Goal: Task Accomplishment & Management: Use online tool/utility

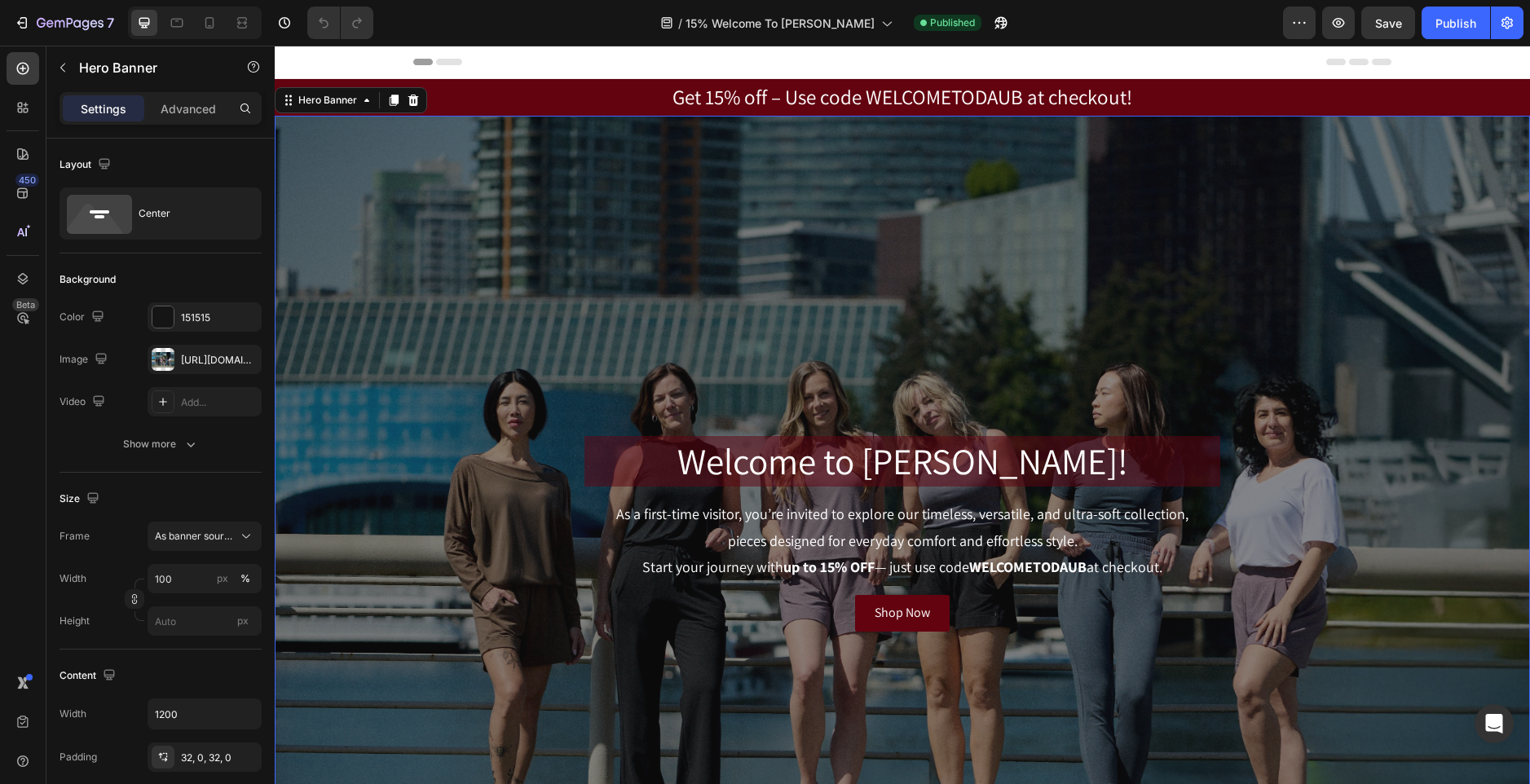
click at [1258, 268] on div "Overlay" at bounding box center [903, 534] width 1256 height 837
click at [190, 366] on div "[URL][DOMAIN_NAME]" at bounding box center [205, 361] width 47 height 15
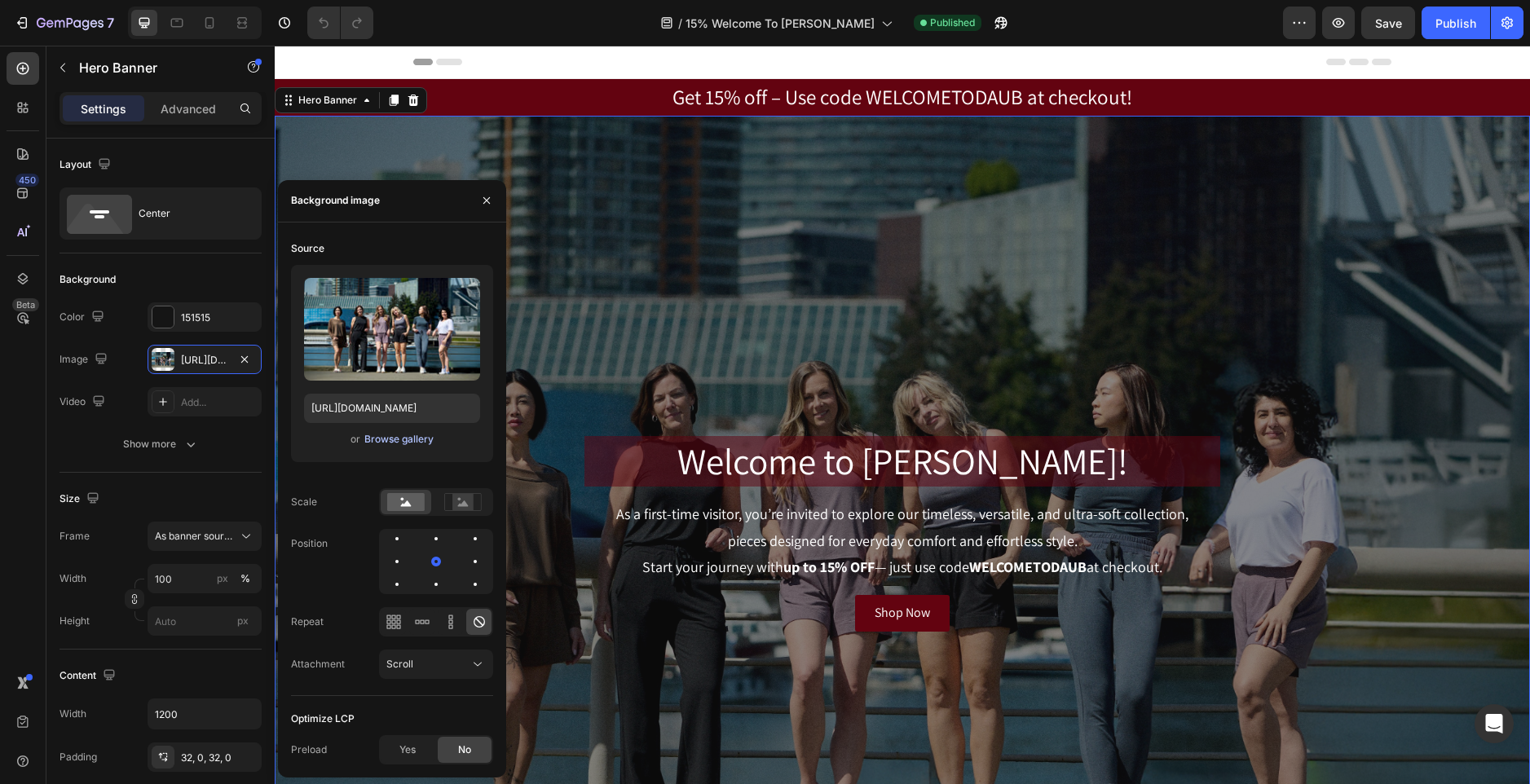
click at [409, 438] on div "Browse gallery" at bounding box center [399, 439] width 69 height 15
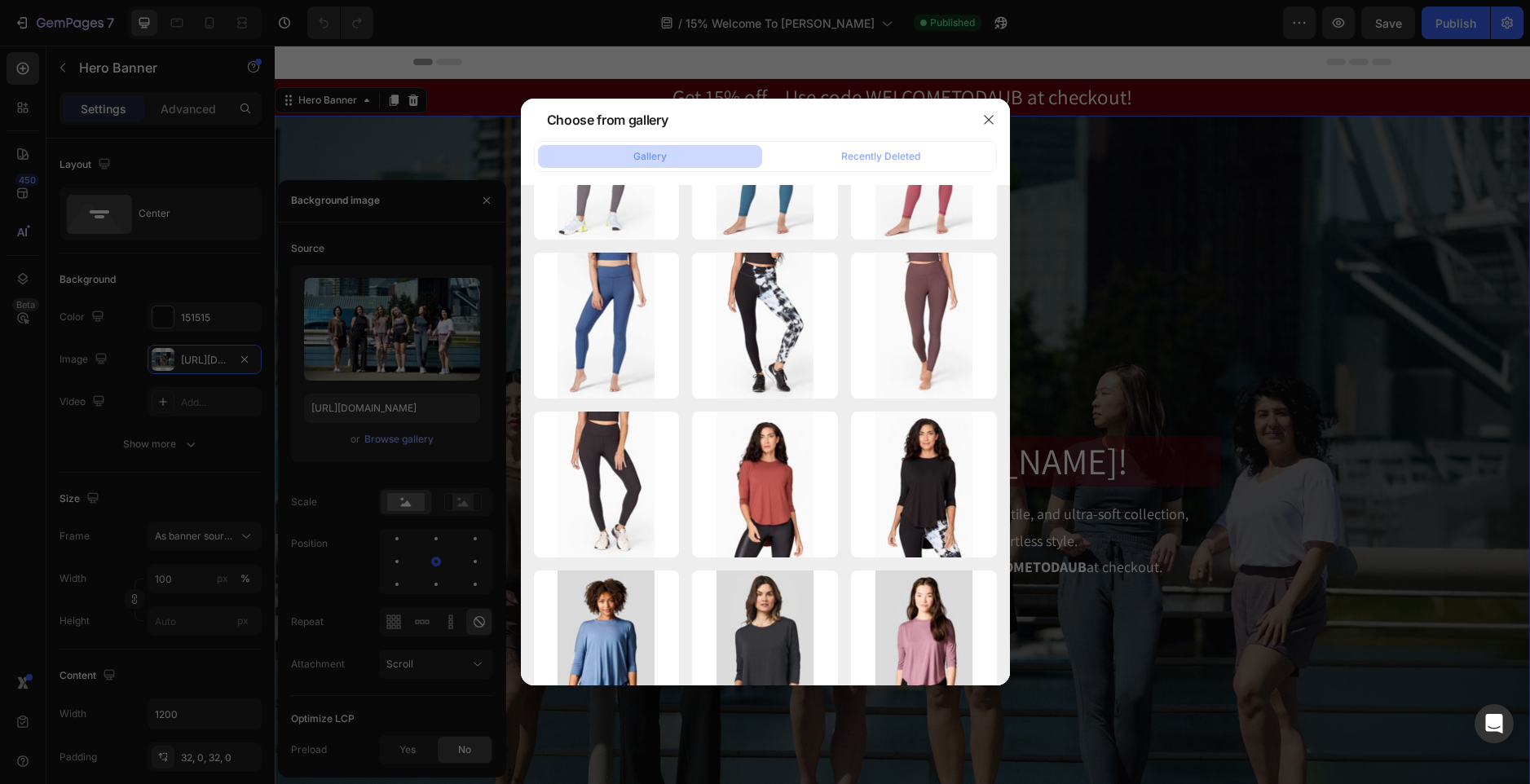
scroll to position [7171, 0]
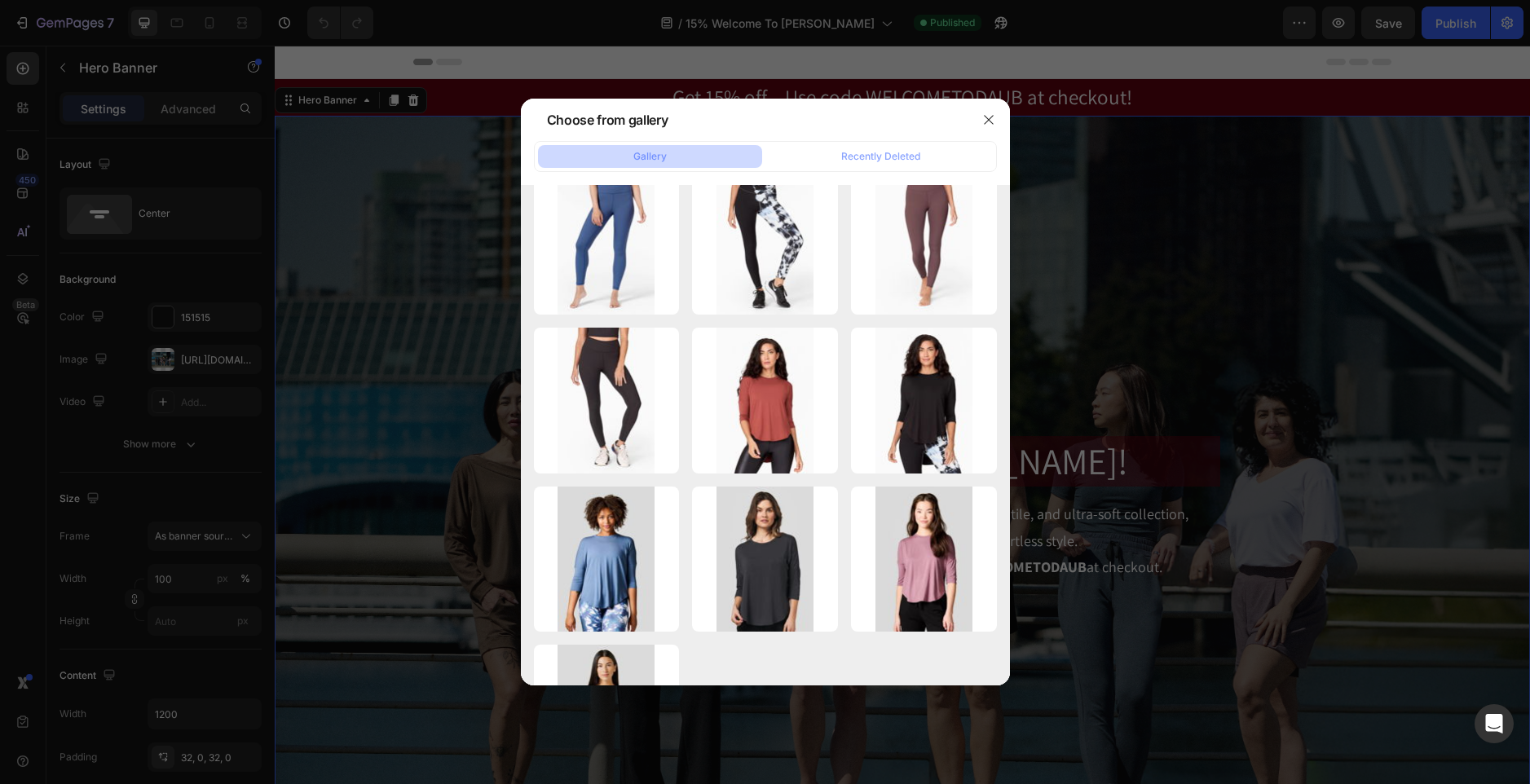
click at [1279, 97] on div at bounding box center [765, 392] width 1530 height 784
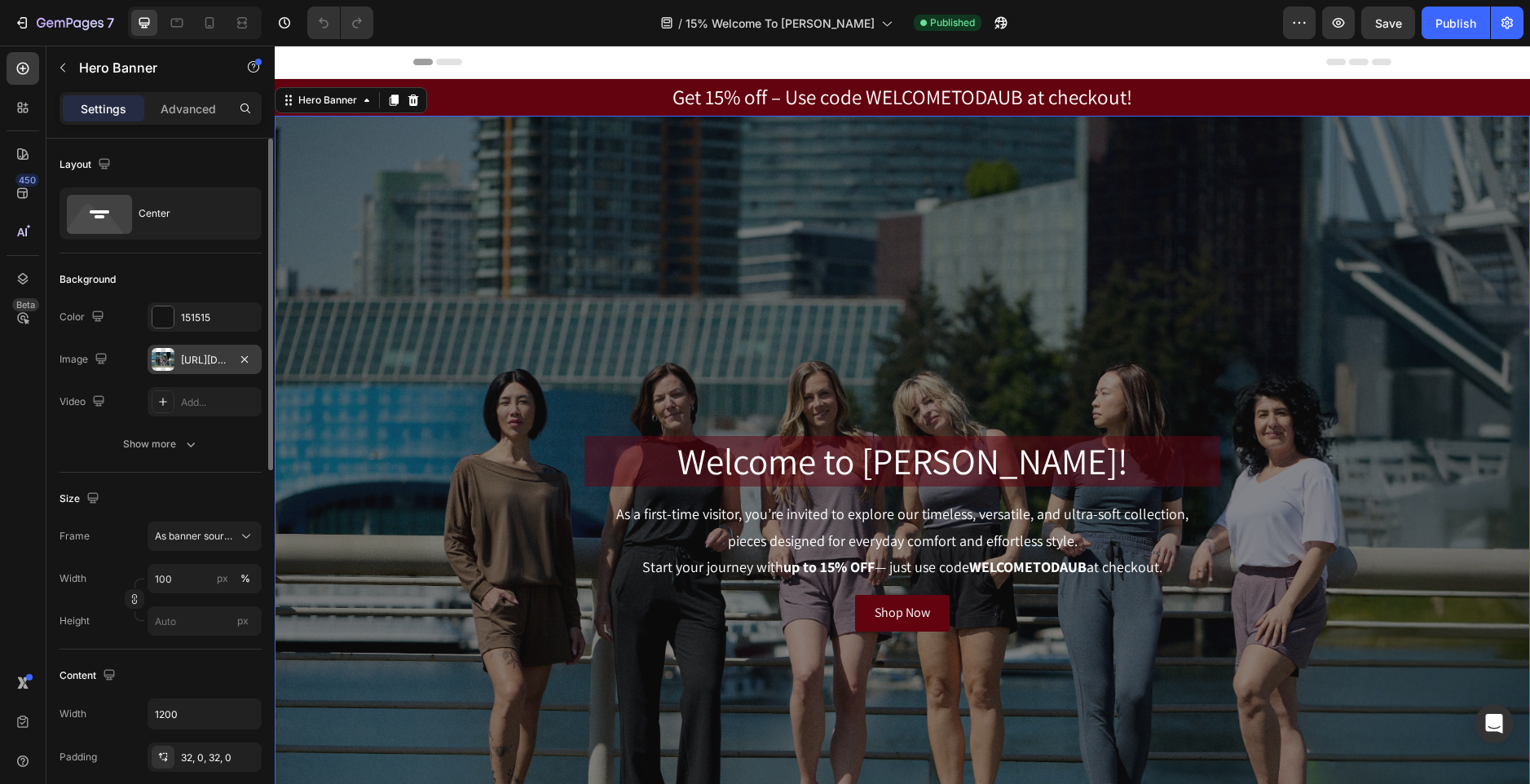
click at [189, 359] on div "[URL][DOMAIN_NAME]" at bounding box center [205, 361] width 47 height 15
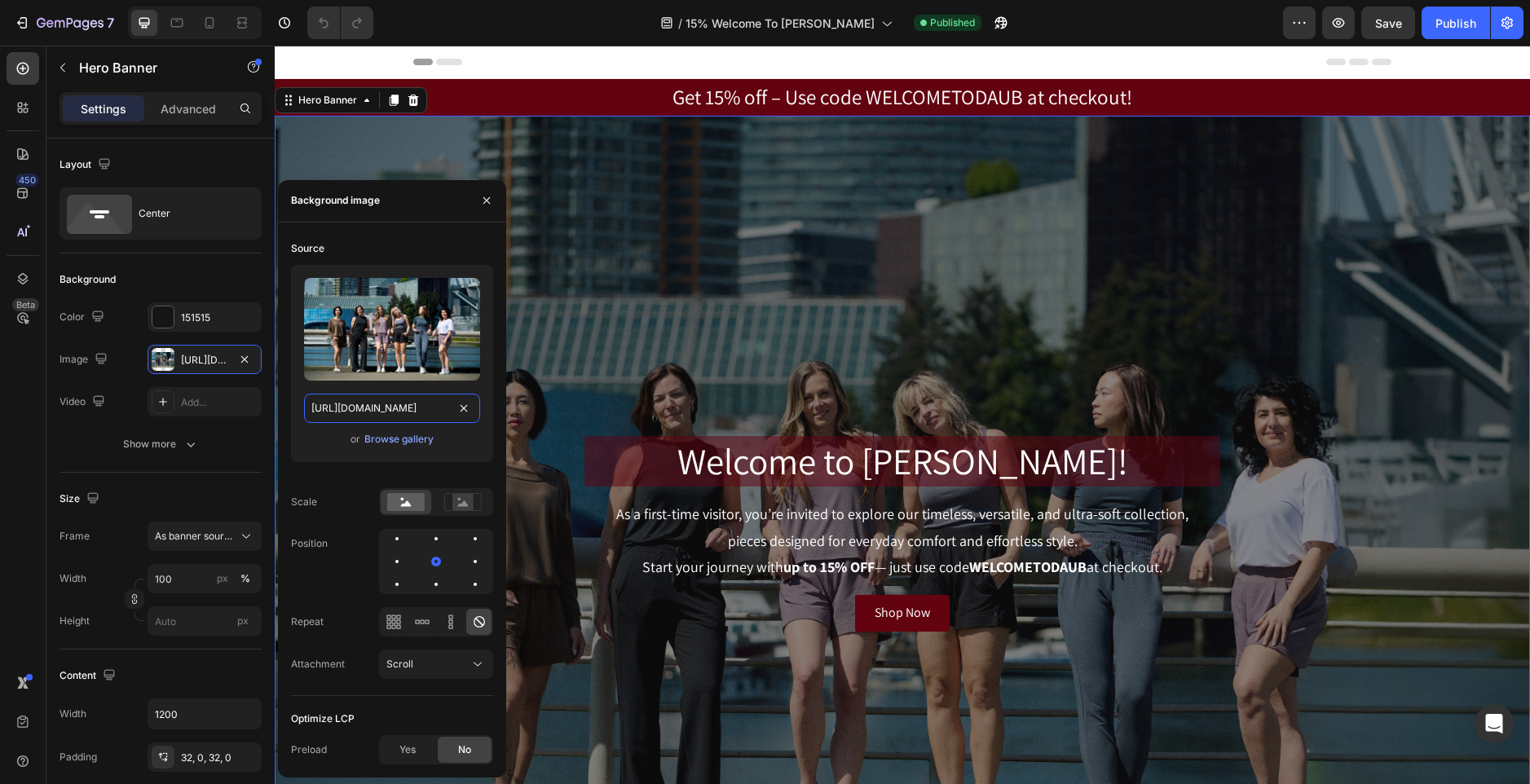
click at [393, 410] on input "[URL][DOMAIN_NAME]" at bounding box center [392, 408] width 176 height 29
click at [405, 438] on div "Browse gallery" at bounding box center [399, 439] width 69 height 15
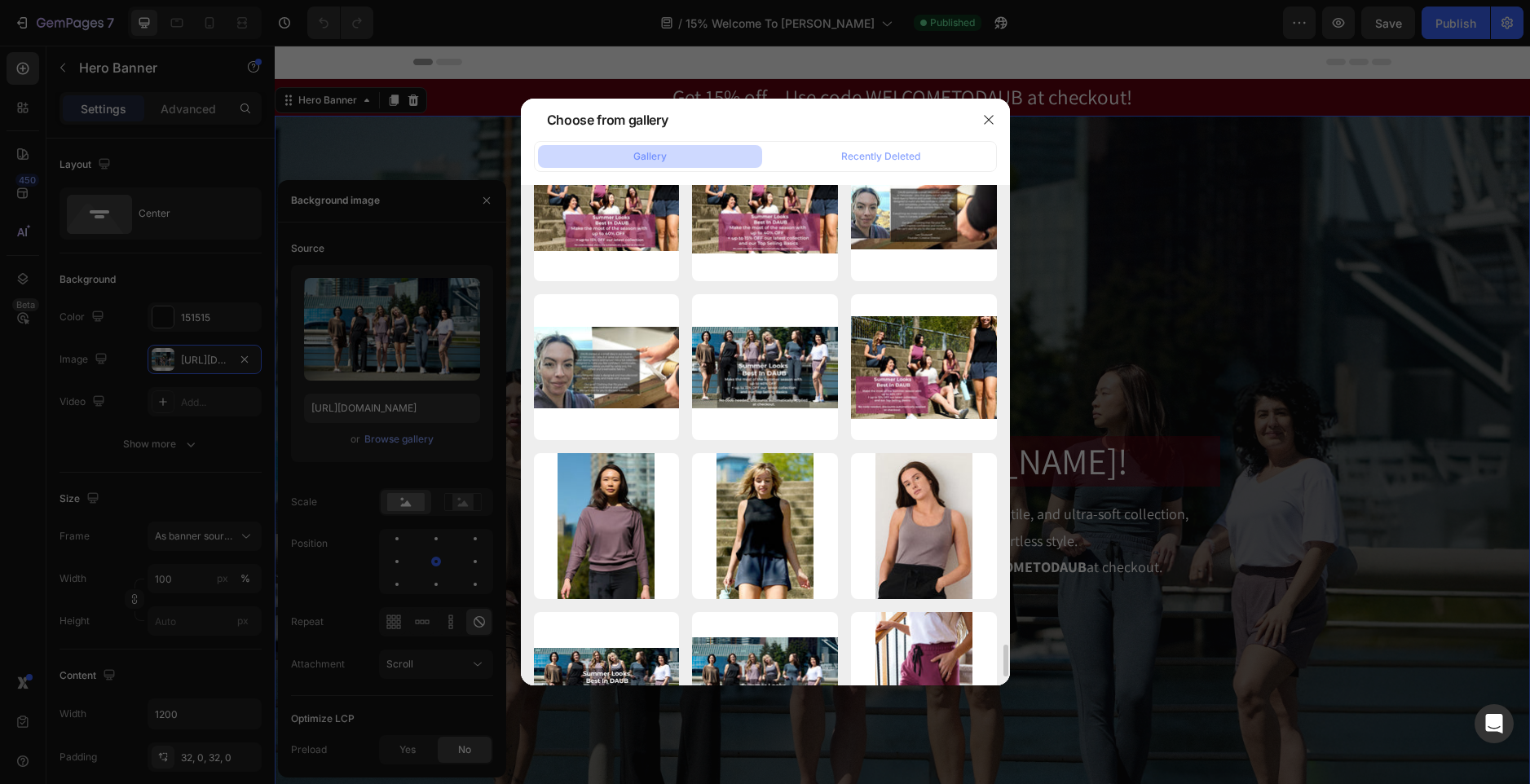
scroll to position [0, 0]
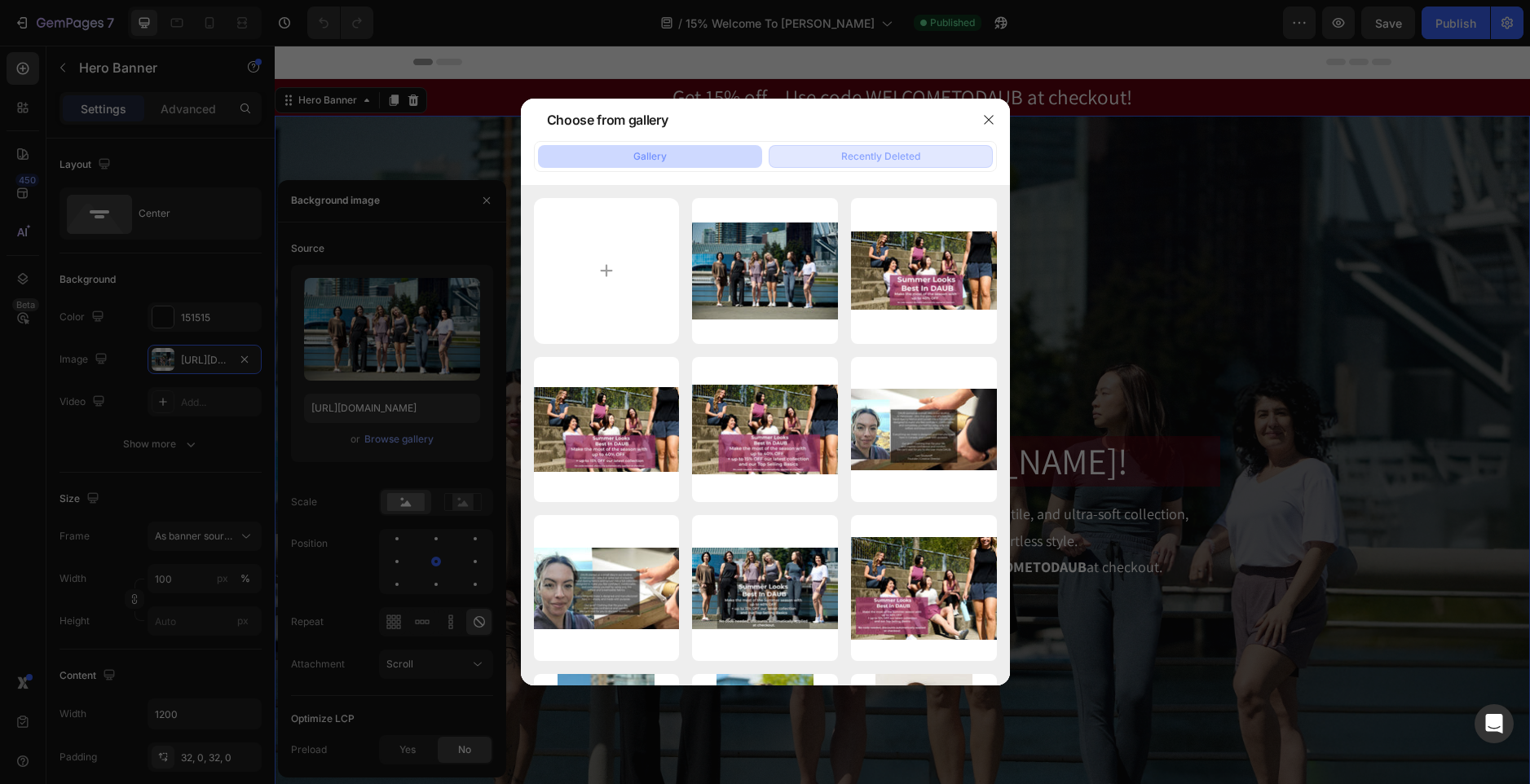
click at [833, 166] on button "Recently Deleted" at bounding box center [881, 156] width 224 height 23
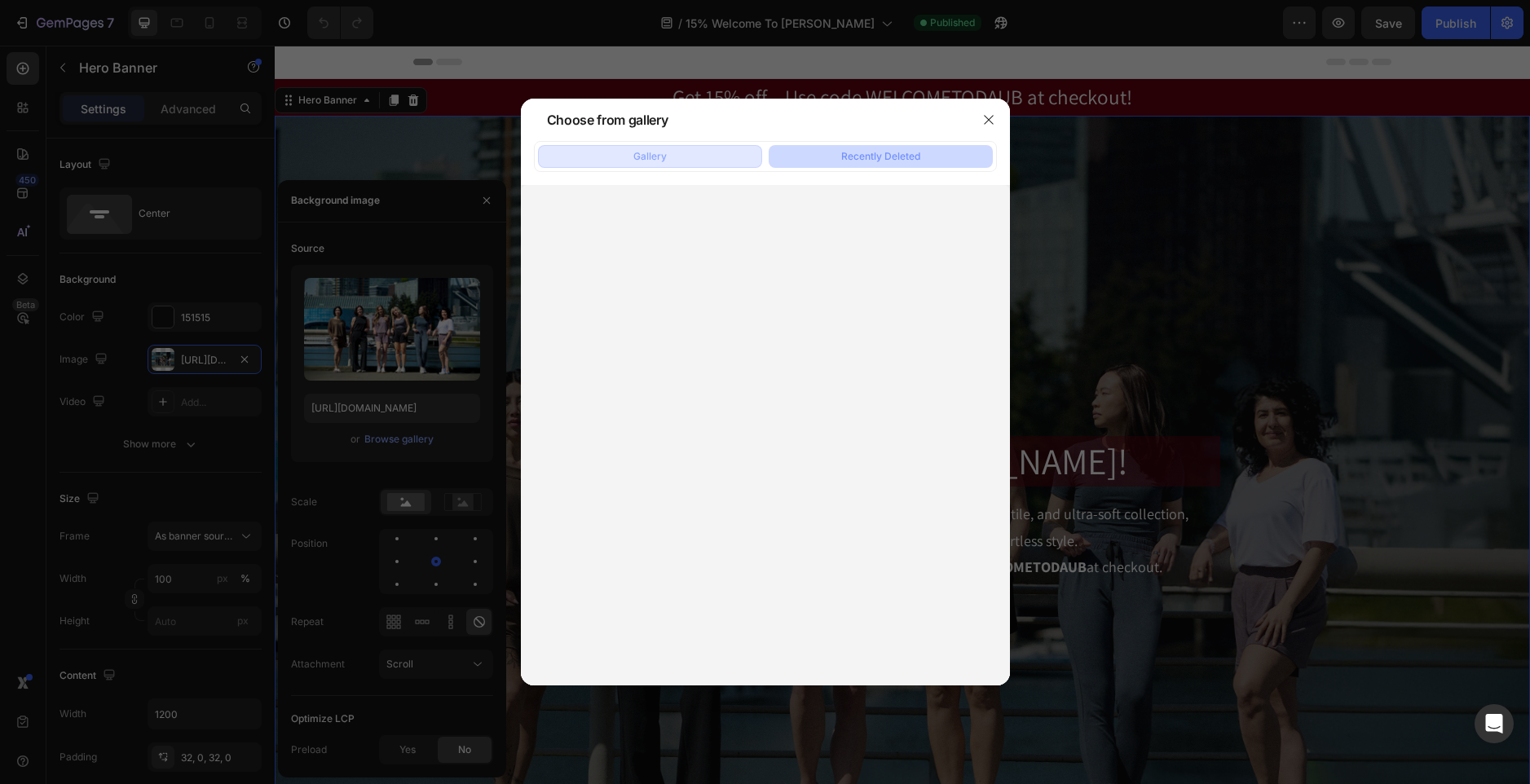
click at [706, 159] on button "Gallery" at bounding box center [650, 156] width 224 height 23
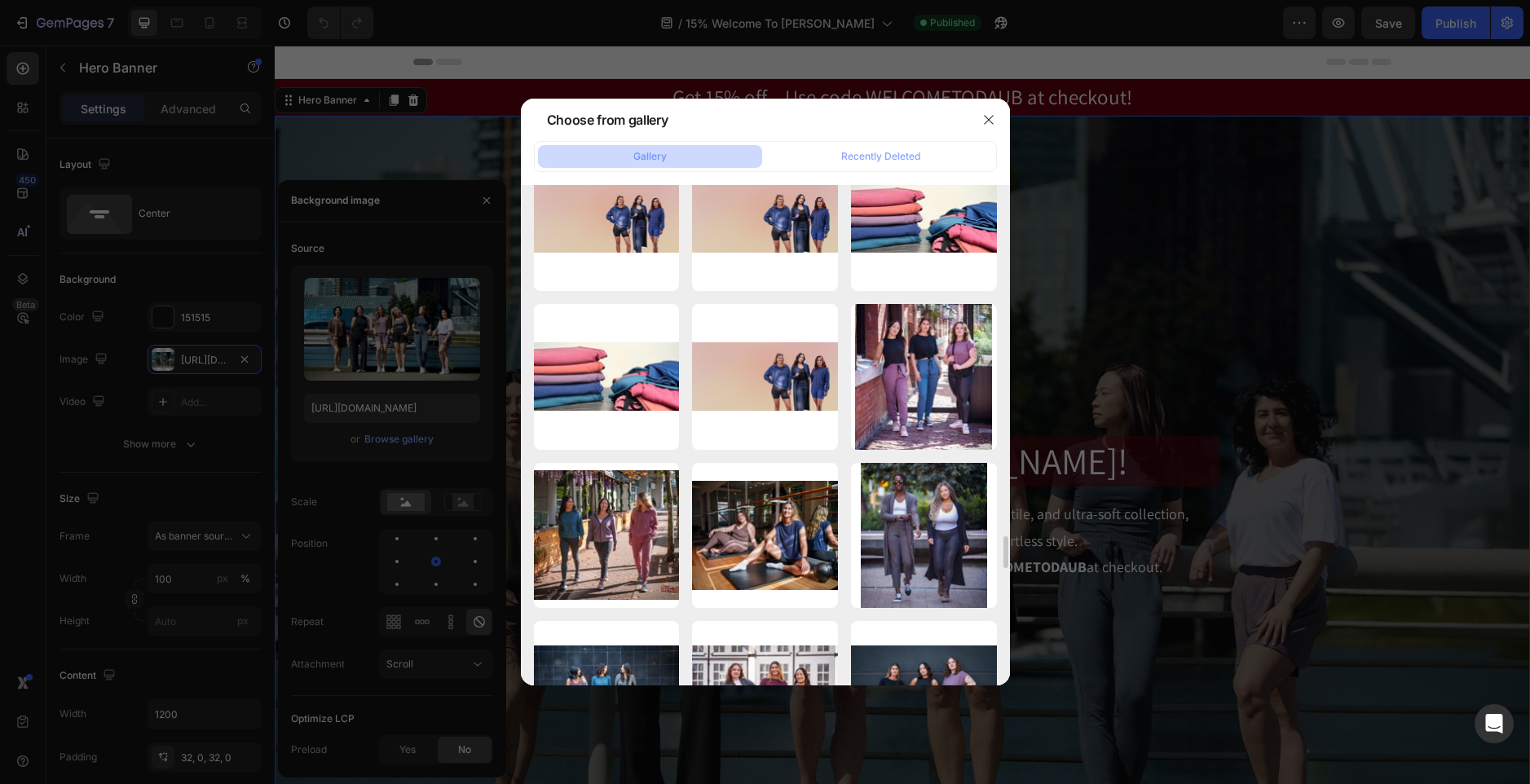
scroll to position [5300, 0]
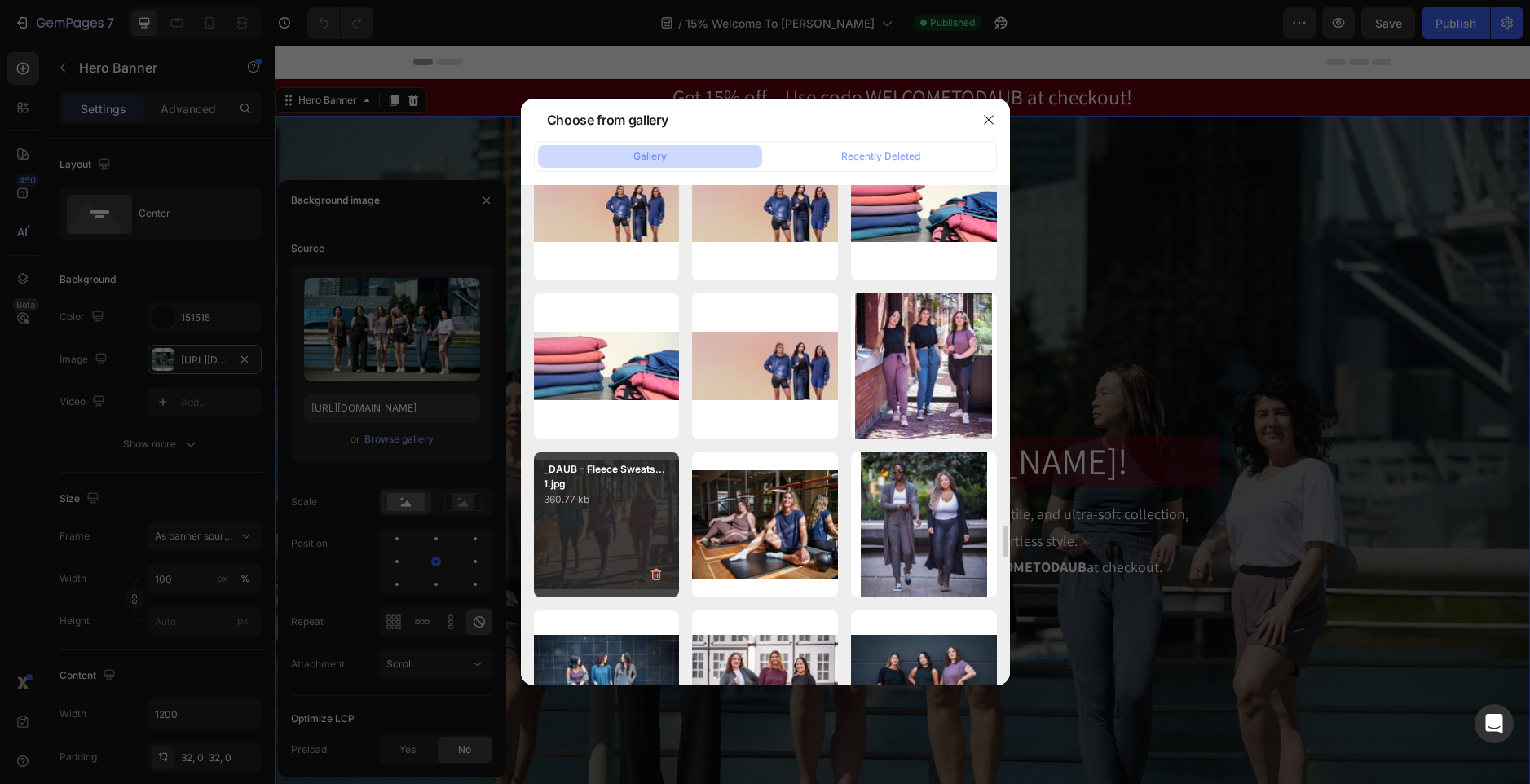
click at [644, 521] on div "_DAUB - Fleece Sweats... 1.jpg 360.77 kb" at bounding box center [607, 525] width 146 height 146
type input "[URL][DOMAIN_NAME]"
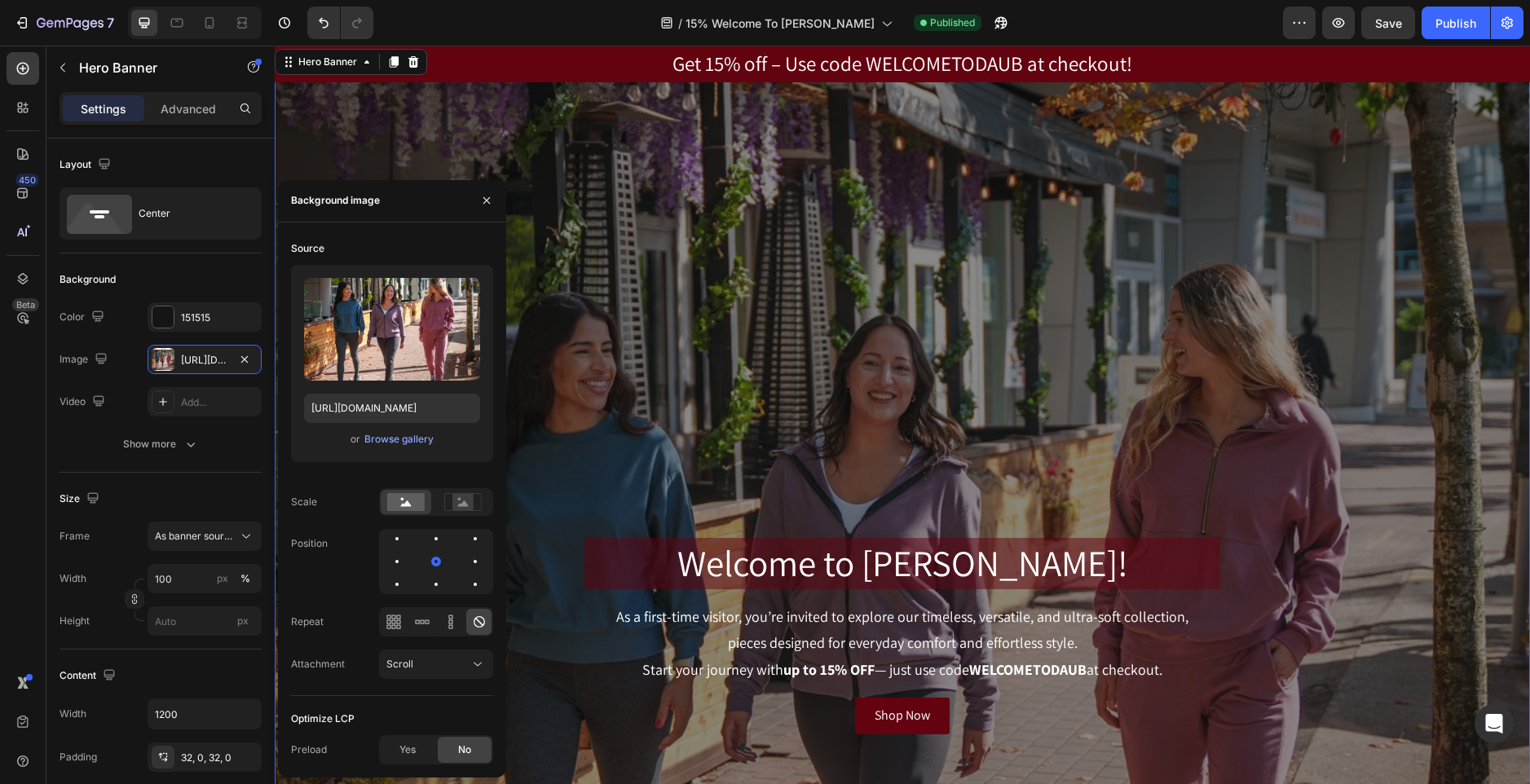
scroll to position [17, 0]
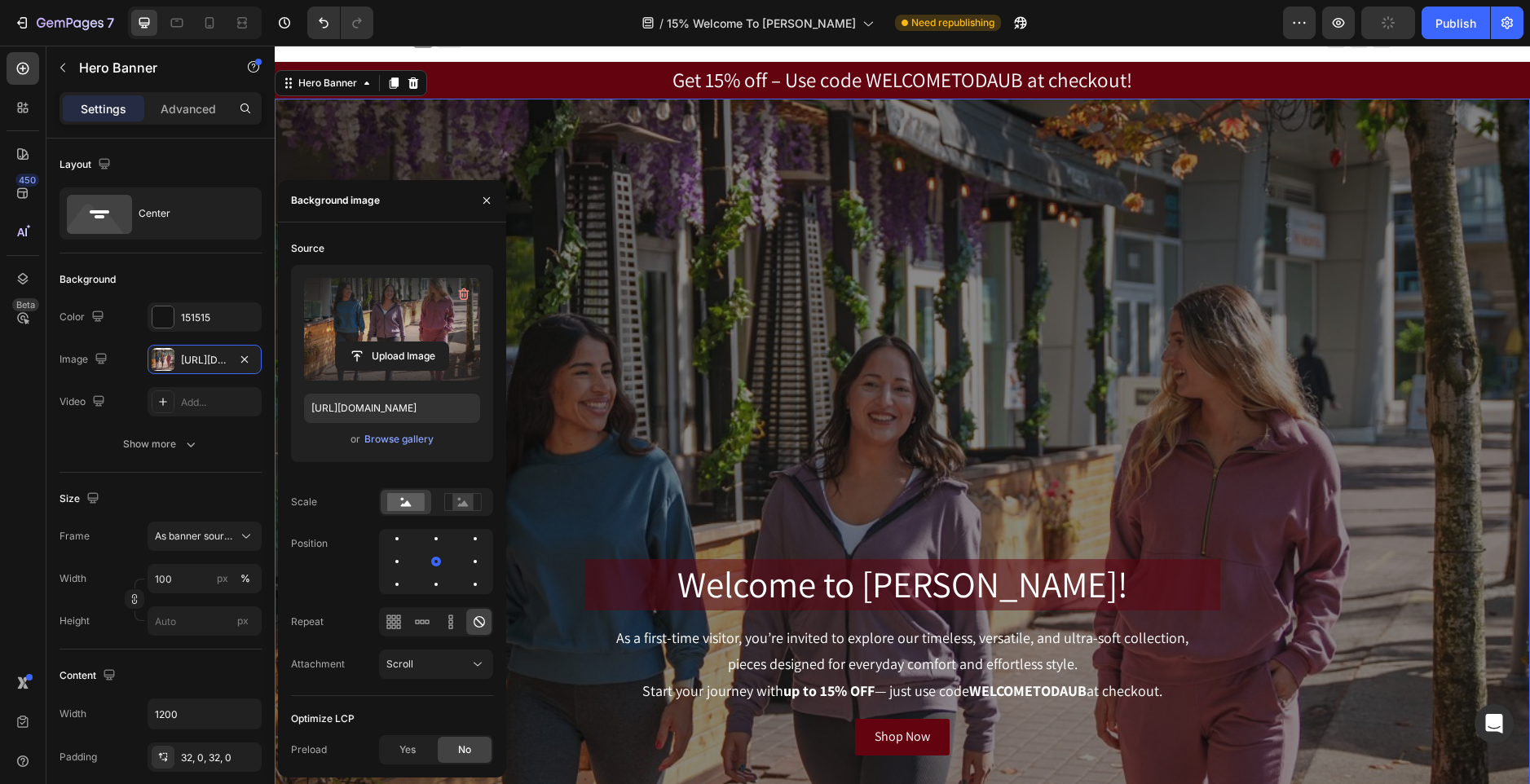
click at [425, 299] on label at bounding box center [392, 329] width 176 height 103
click at [425, 342] on input "file" at bounding box center [393, 356] width 113 height 27
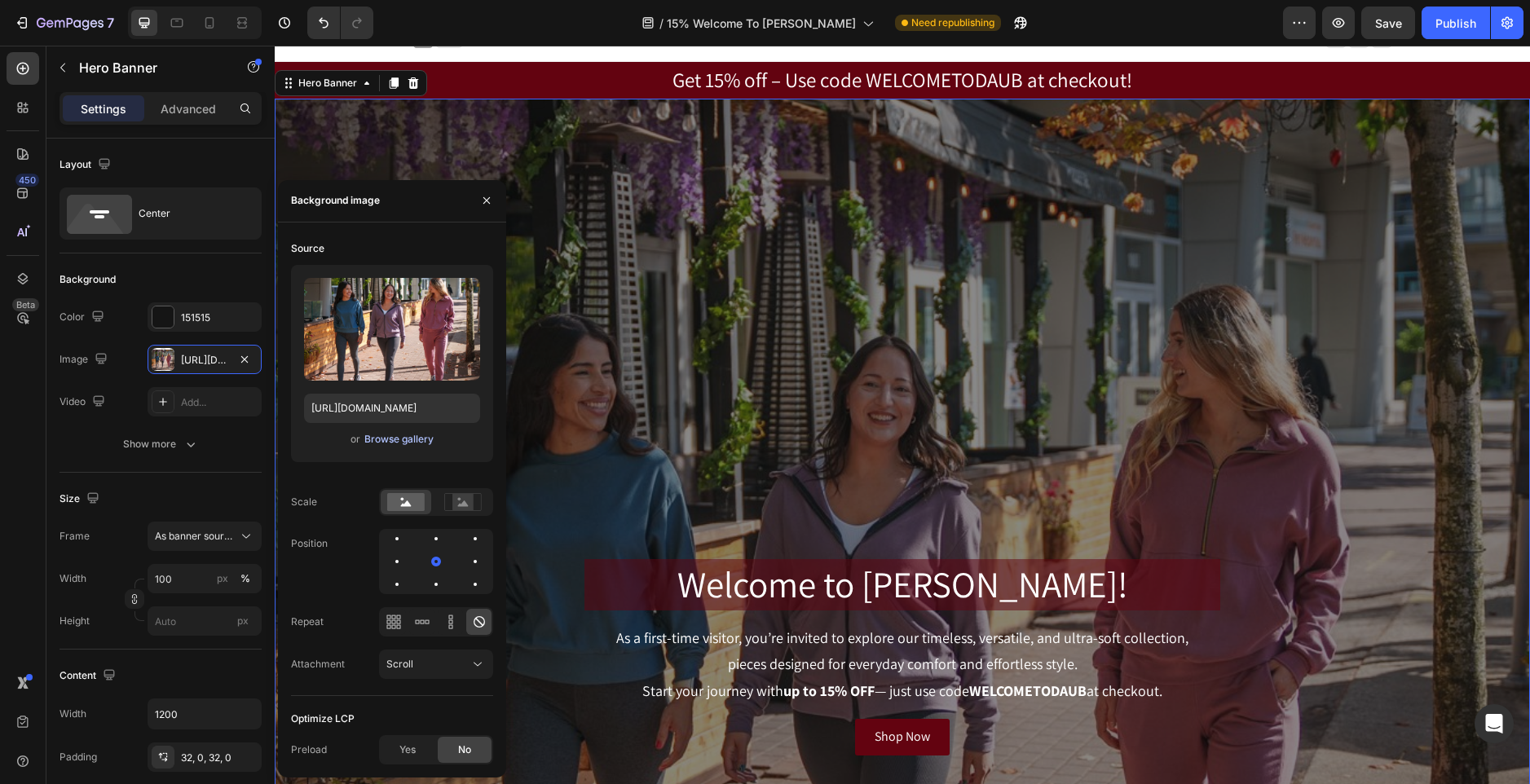
click at [416, 445] on div "Browse gallery" at bounding box center [399, 439] width 69 height 15
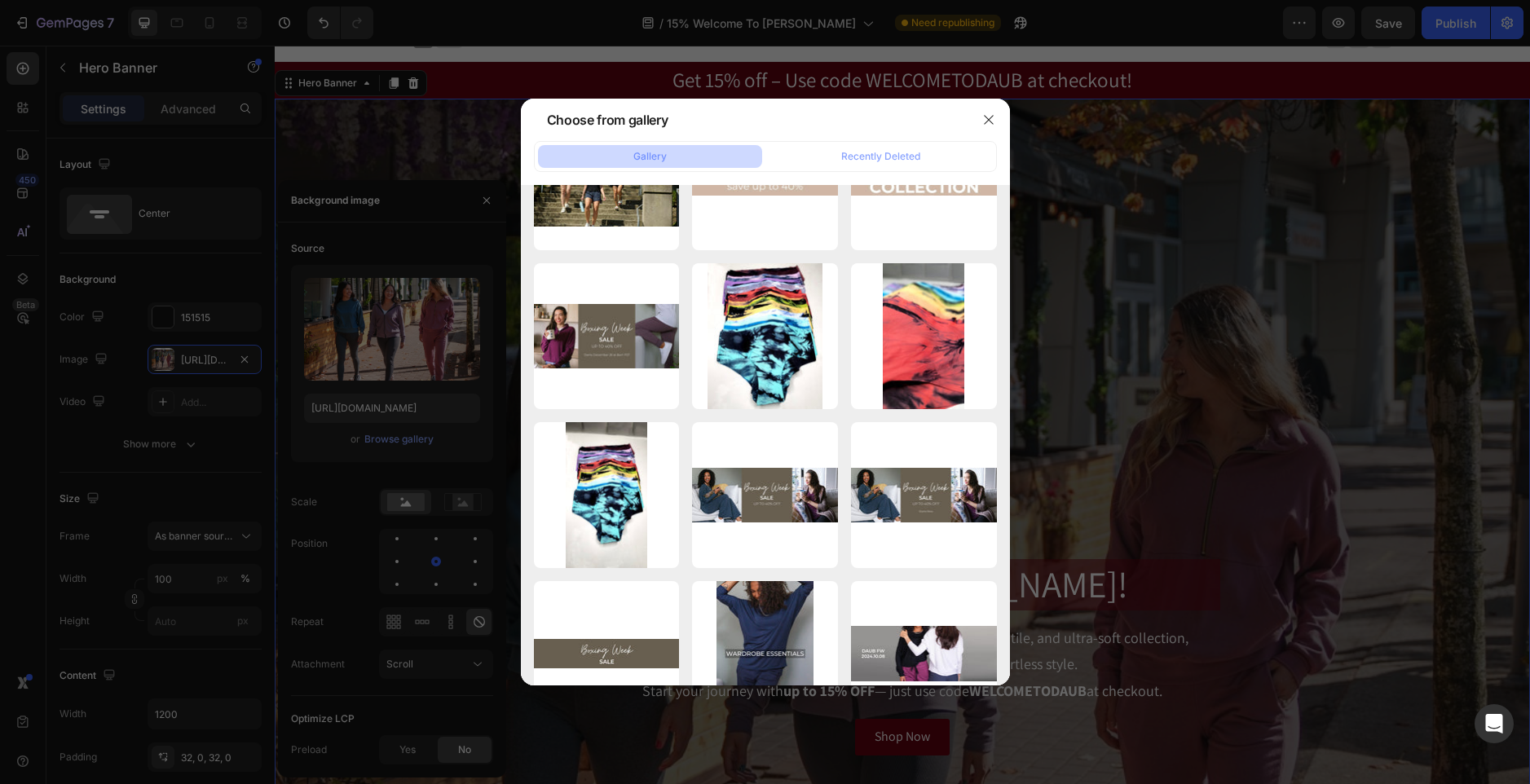
scroll to position [0, 0]
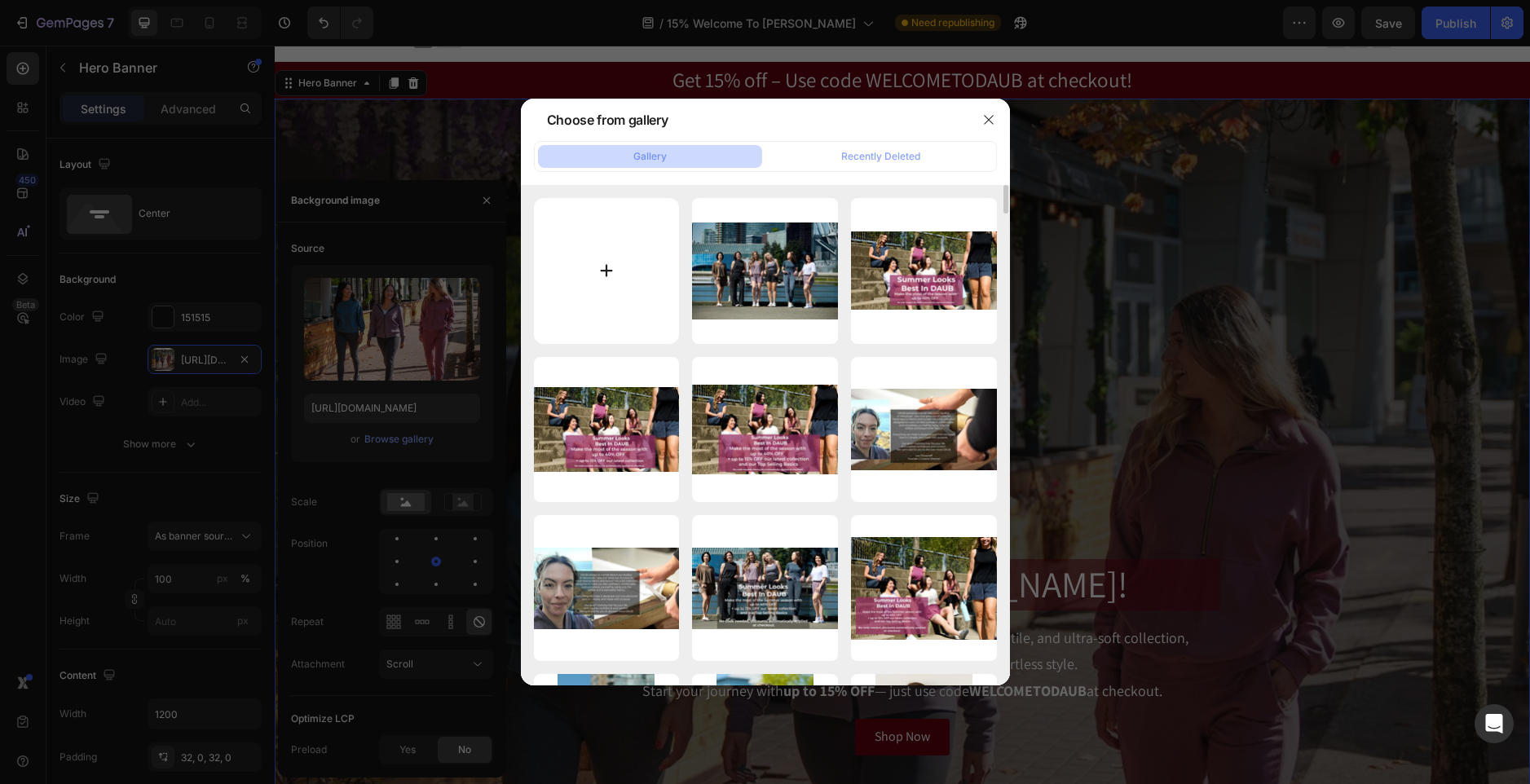
click at [672, 263] on input "file" at bounding box center [607, 271] width 146 height 146
type input "C:\fakepath\DAUB_-_Basic_Bamboo_Cotton_Ribbed_Tank_Top_in_Spice_-_Slider.jpg"
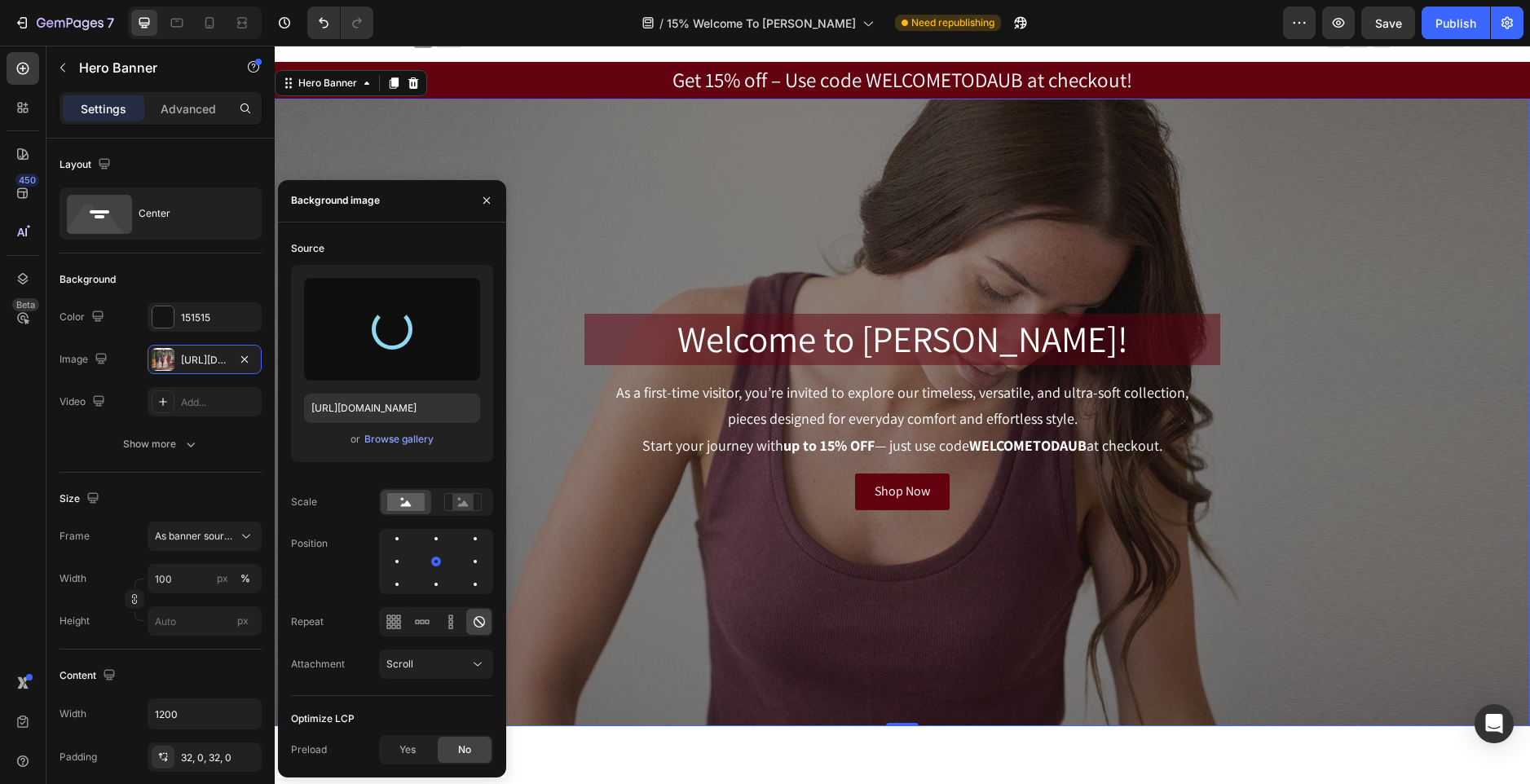
type input "[URL][DOMAIN_NAME]"
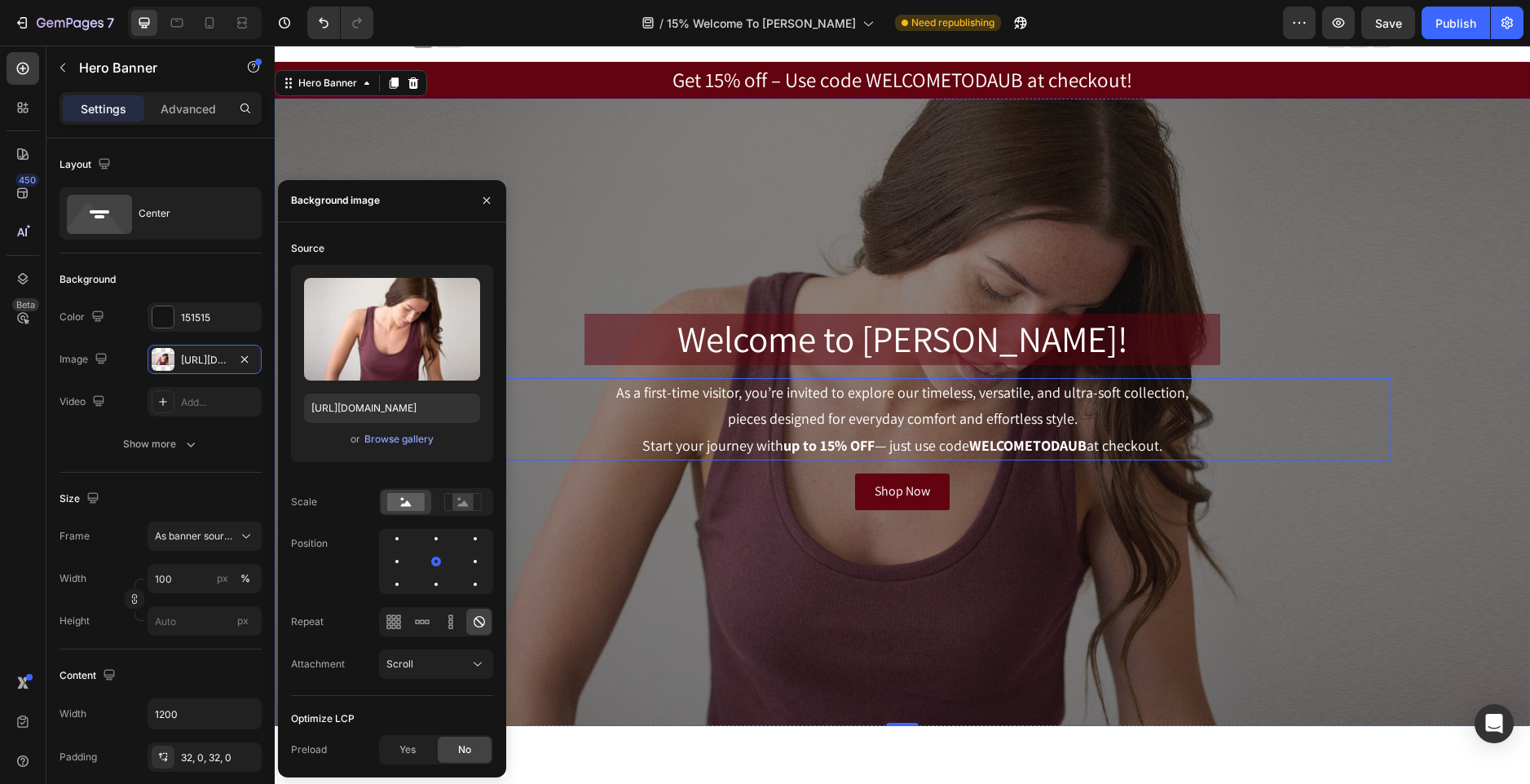
click at [1094, 451] on p "pieces designed for everyday comfort and effortless style. Start your journey w…" at bounding box center [903, 433] width 975 height 53
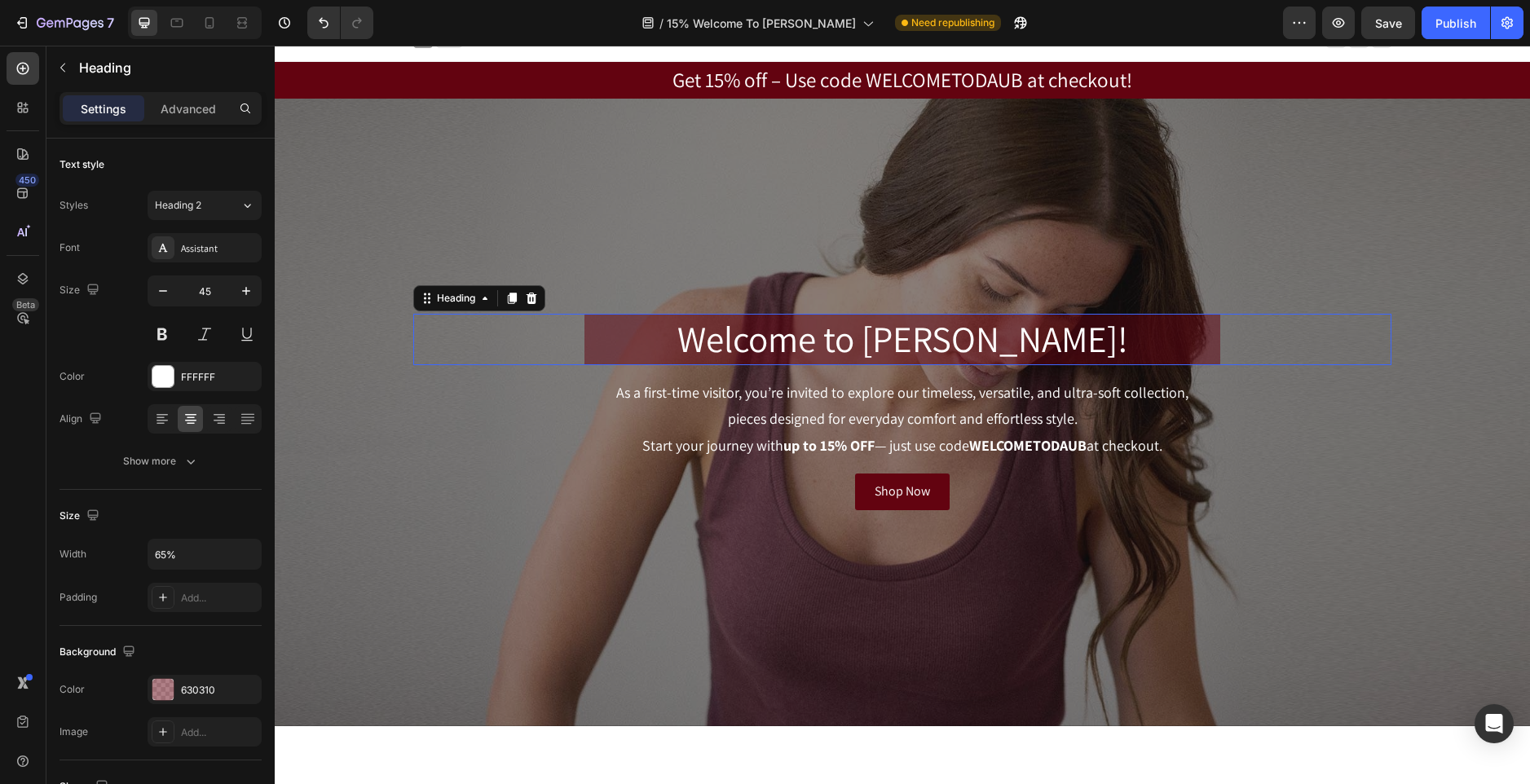
click at [1144, 342] on h2 "Welcome to [PERSON_NAME]!" at bounding box center [903, 340] width 636 height 51
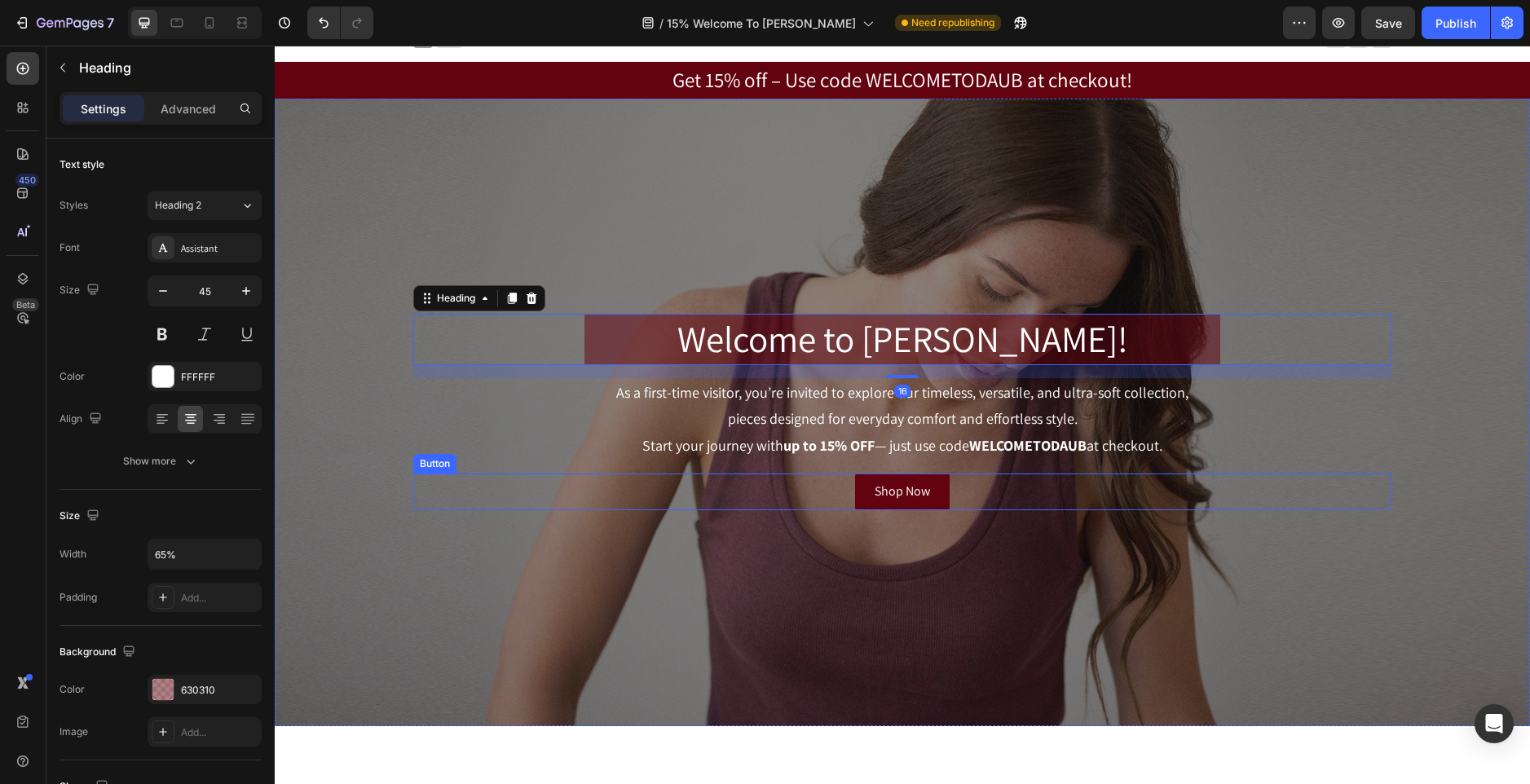
click at [1125, 524] on div "Welcome to [PERSON_NAME]! Heading 16 As a first-time visitor, you’re invited to…" at bounding box center [903, 412] width 978 height 249
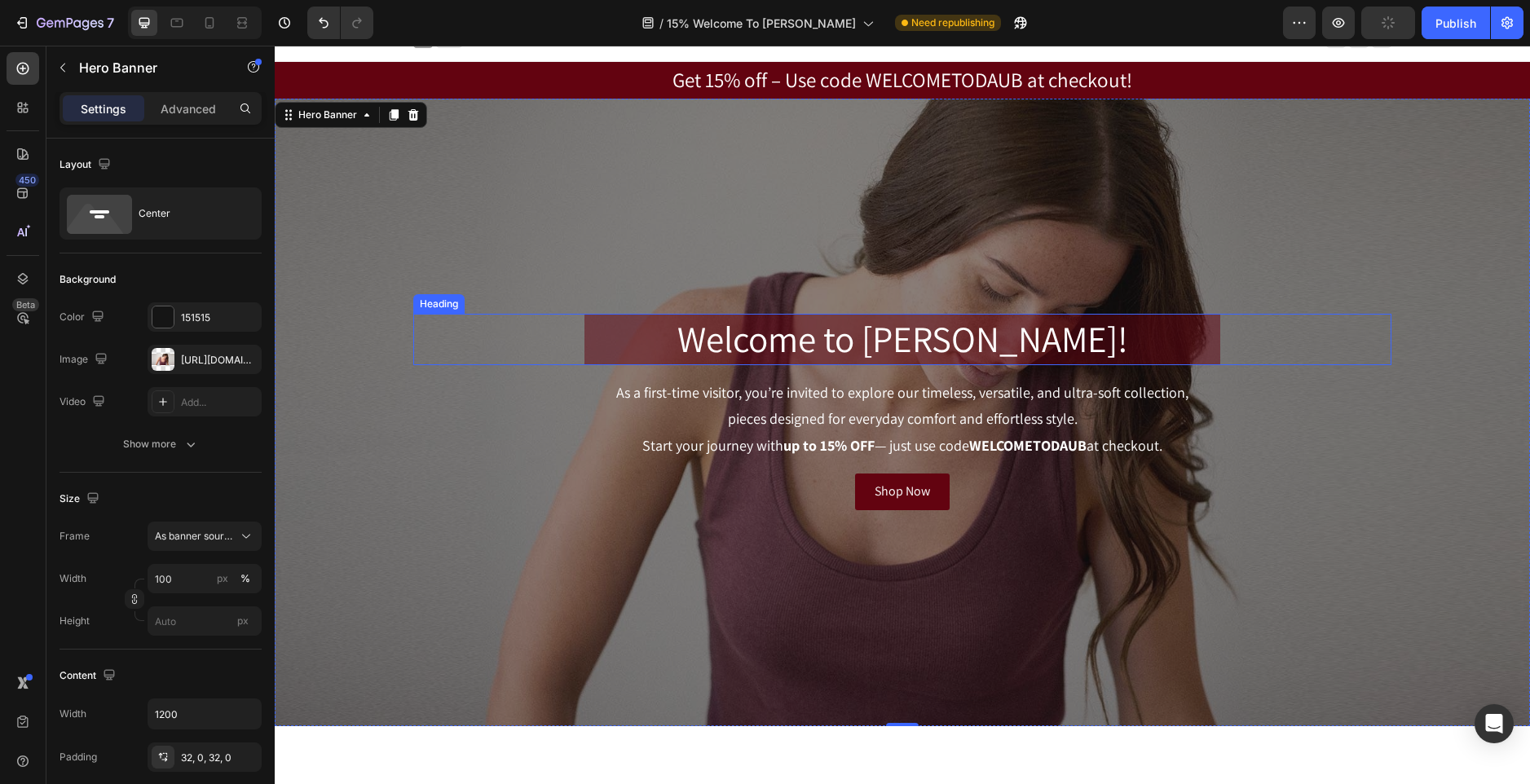
click at [664, 315] on h2 "Welcome to [PERSON_NAME]!" at bounding box center [903, 340] width 636 height 51
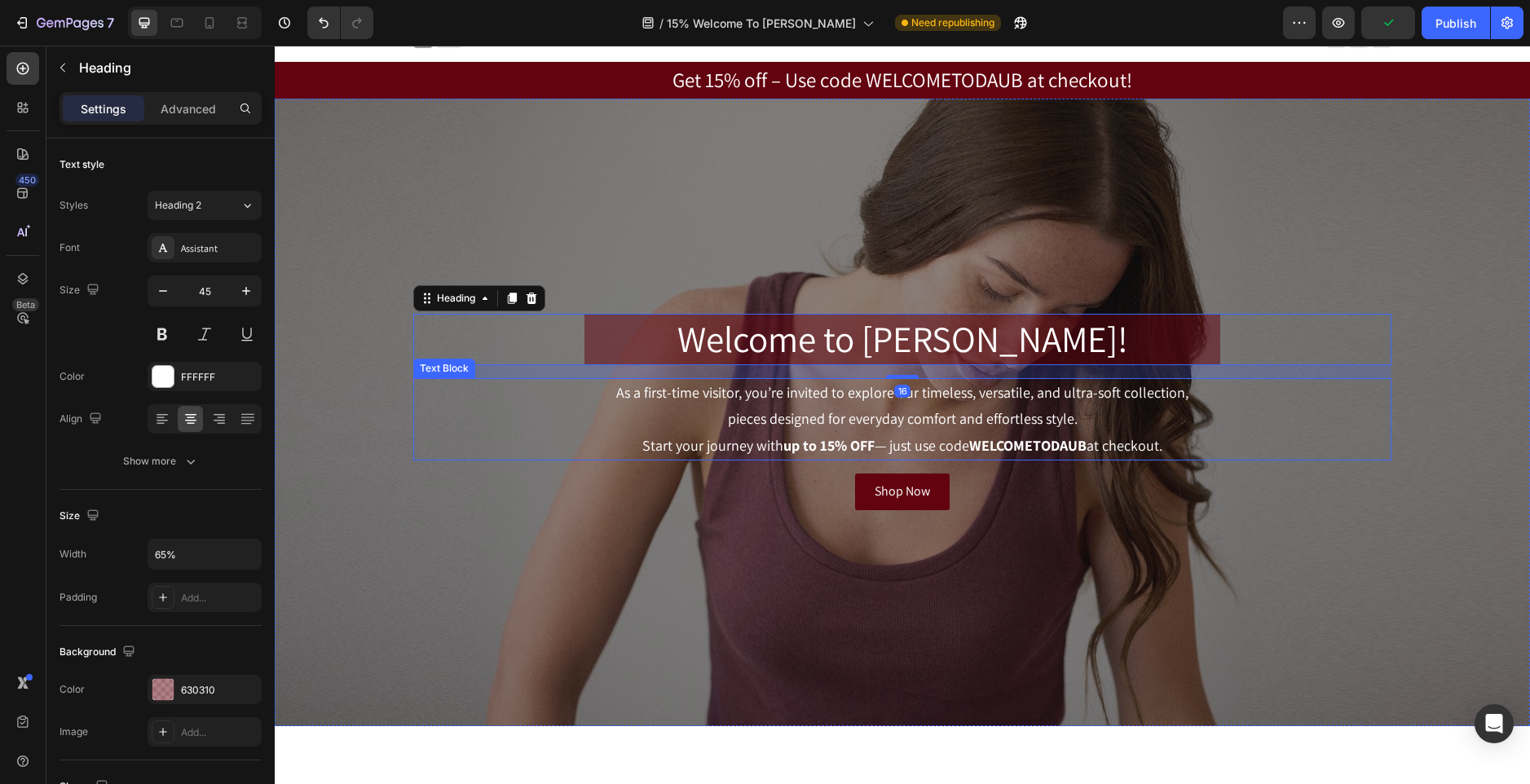
click at [668, 389] on p "As a first-time visitor, you’re invited to explore our timeless, versatile, and…" at bounding box center [903, 392] width 975 height 26
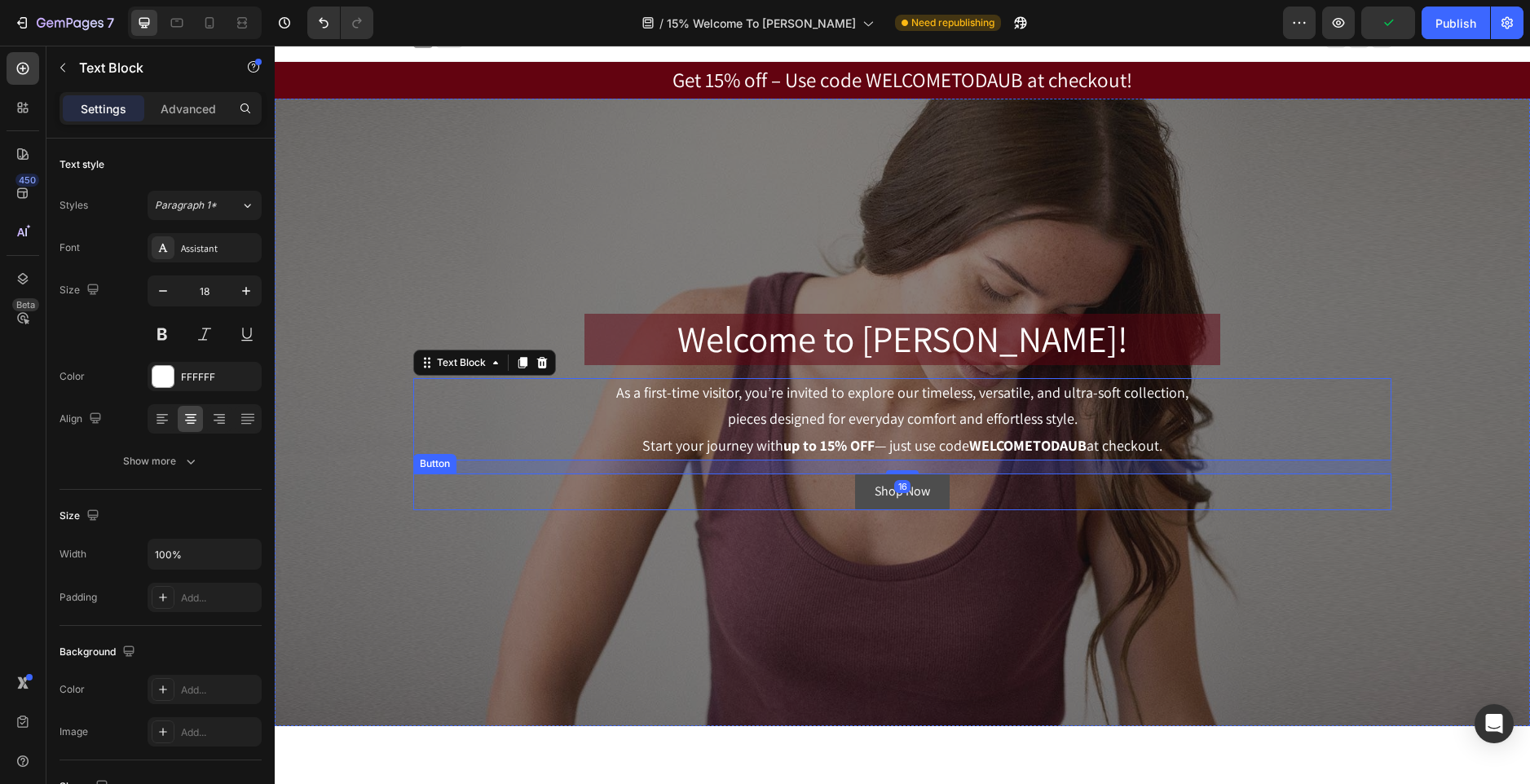
click at [941, 488] on link "Shop Now" at bounding box center [903, 492] width 95 height 36
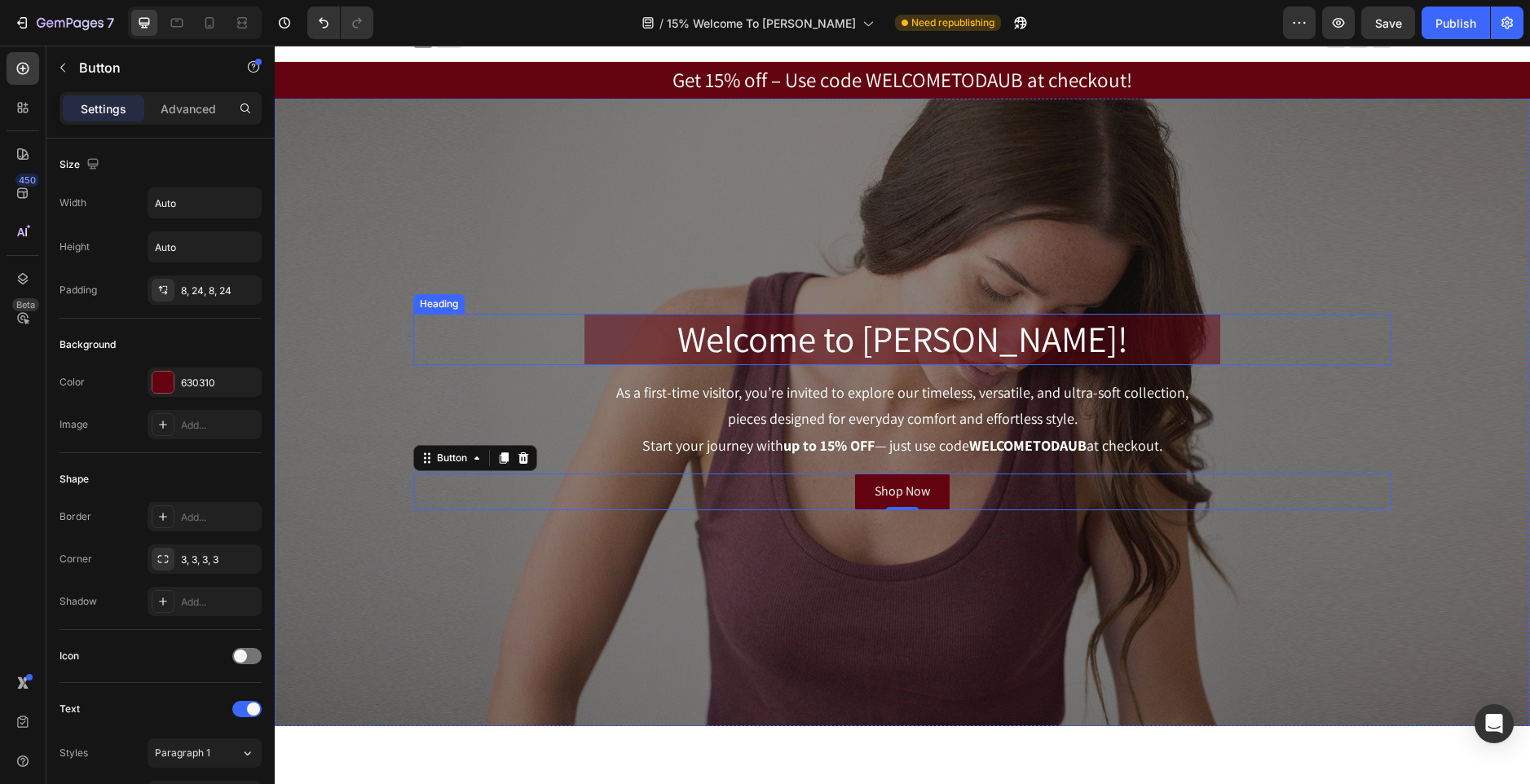
click at [1121, 328] on h2 "Welcome to [PERSON_NAME]!" at bounding box center [903, 340] width 636 height 51
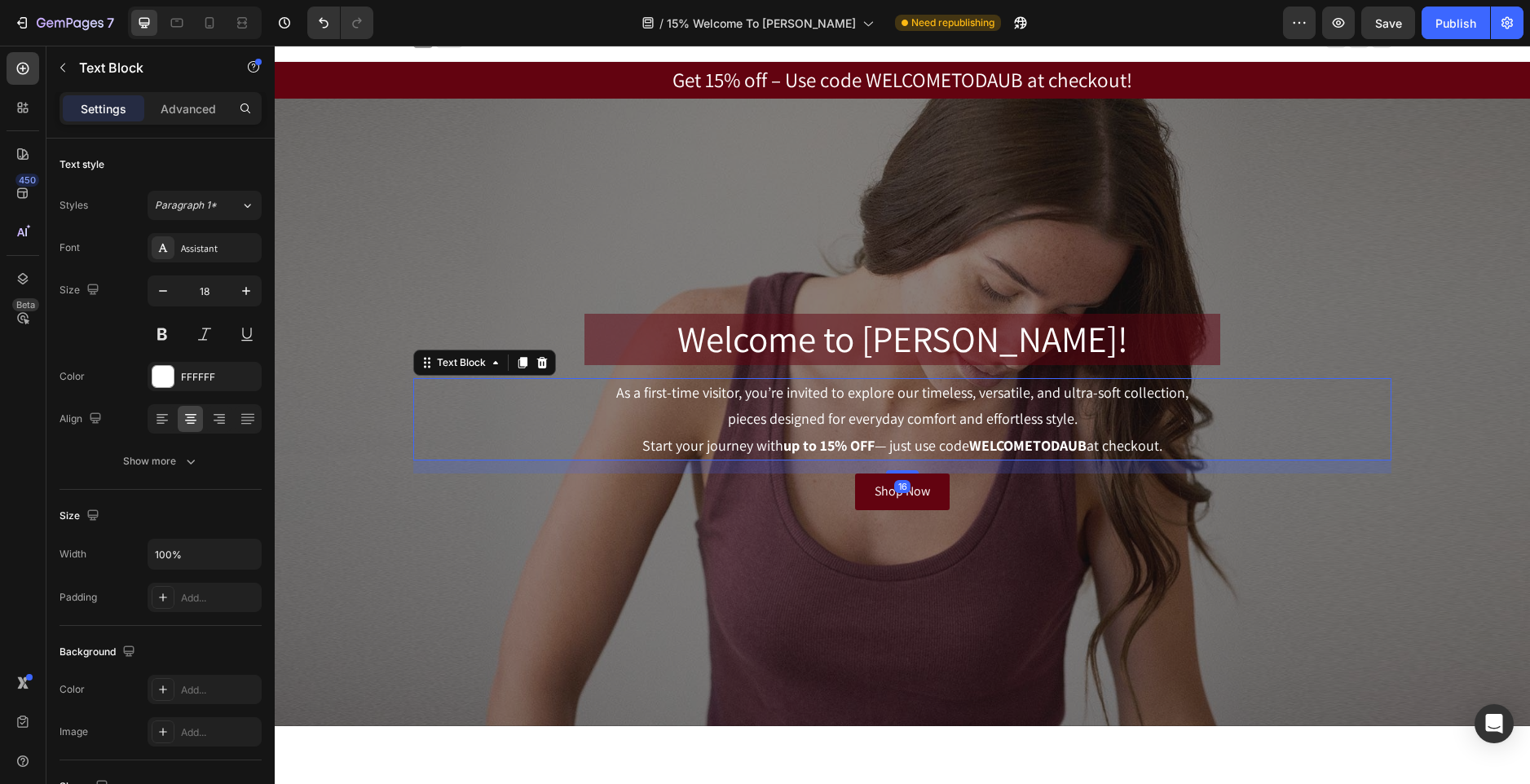
click at [1096, 395] on p "As a first-time visitor, you’re invited to explore our timeless, versatile, and…" at bounding box center [903, 392] width 975 height 26
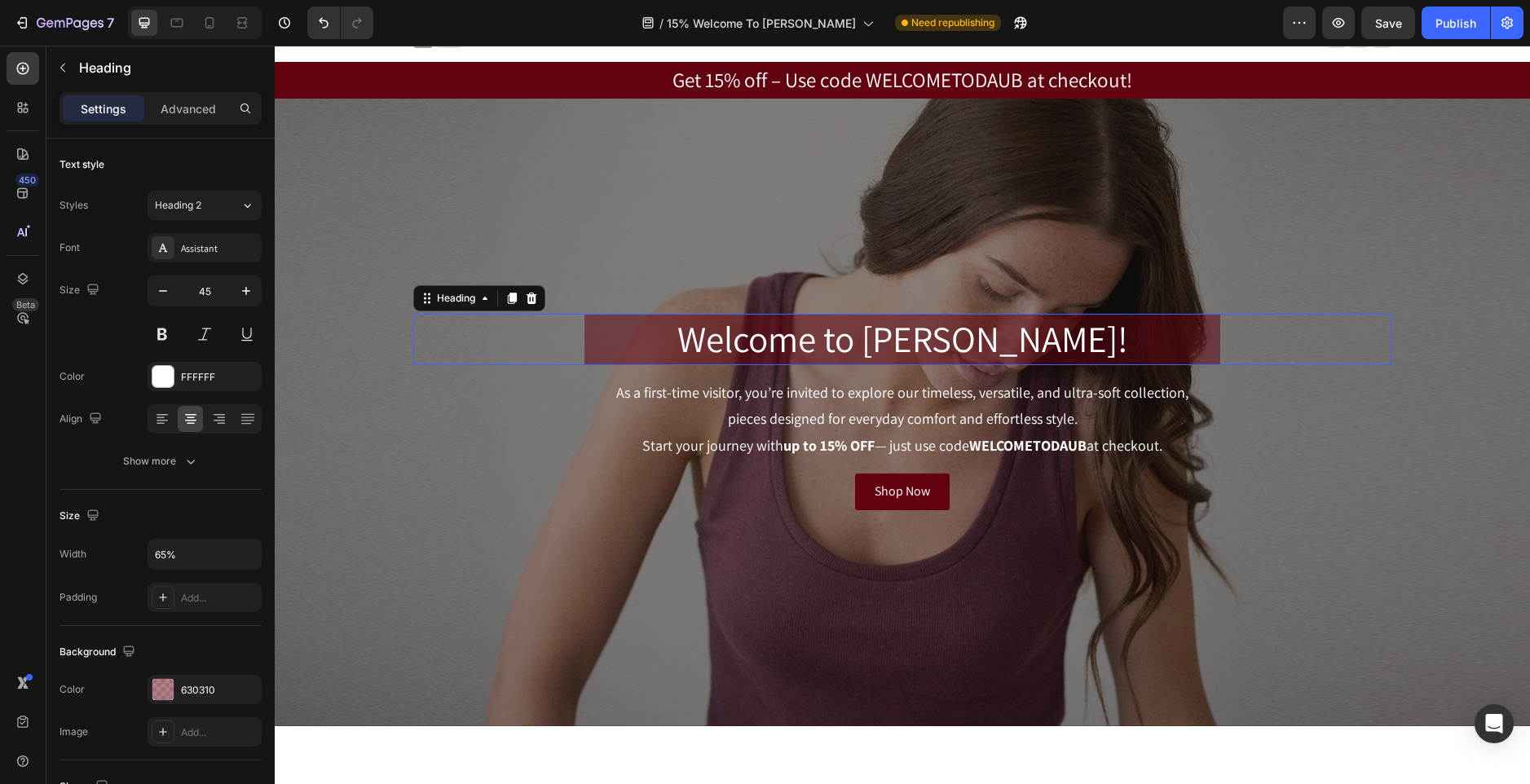
click at [1119, 318] on p "Welcome to [PERSON_NAME]!" at bounding box center [903, 339] width 633 height 48
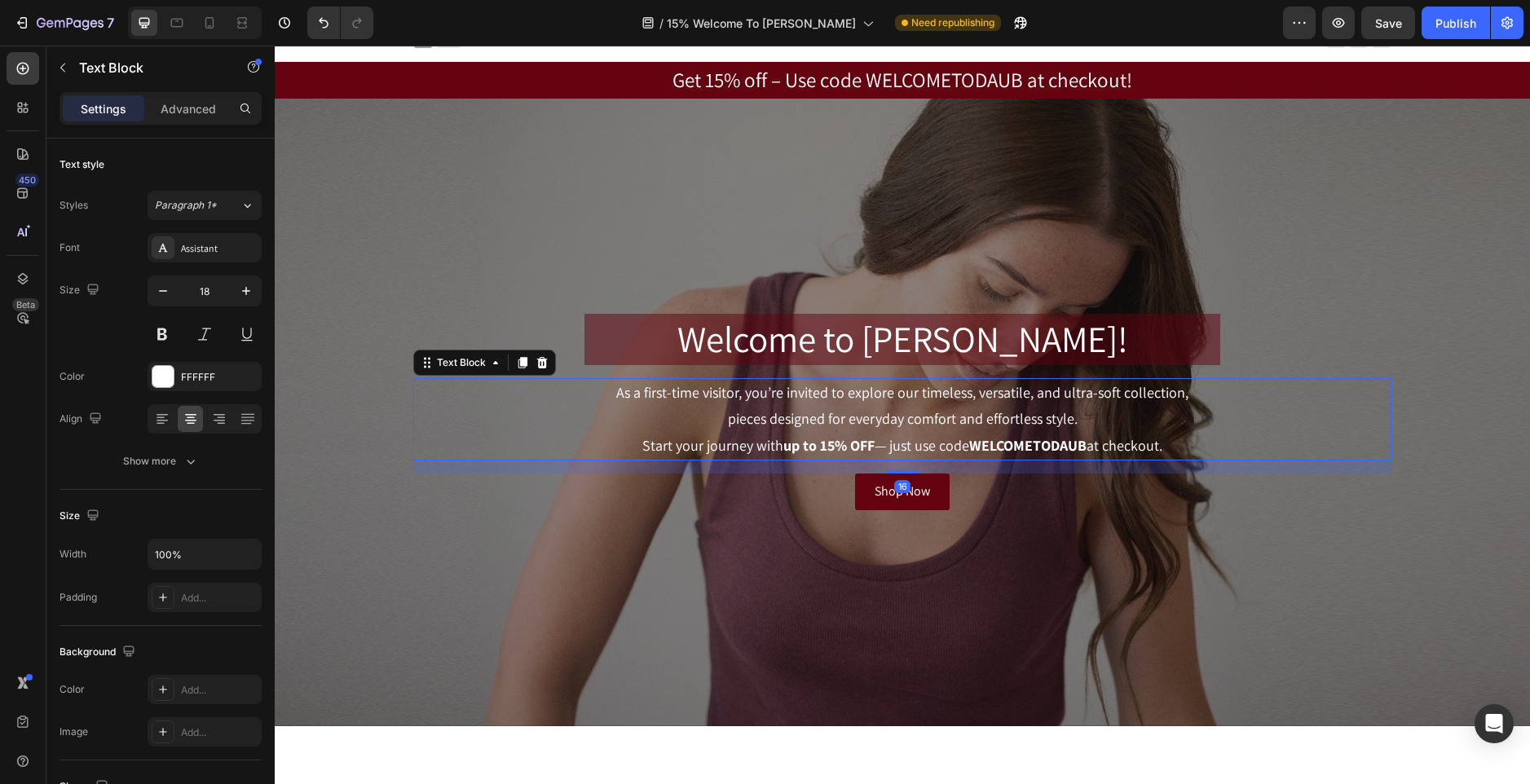
click at [1177, 435] on p "pieces designed for everyday comfort and effortless style. Start your journey w…" at bounding box center [903, 433] width 975 height 53
drag, startPoint x: 1177, startPoint y: 435, endPoint x: 1172, endPoint y: 467, distance: 32.4
click at [1176, 436] on p "pieces designed for everyday comfort and effortless style. Start your journey w…" at bounding box center [903, 433] width 975 height 53
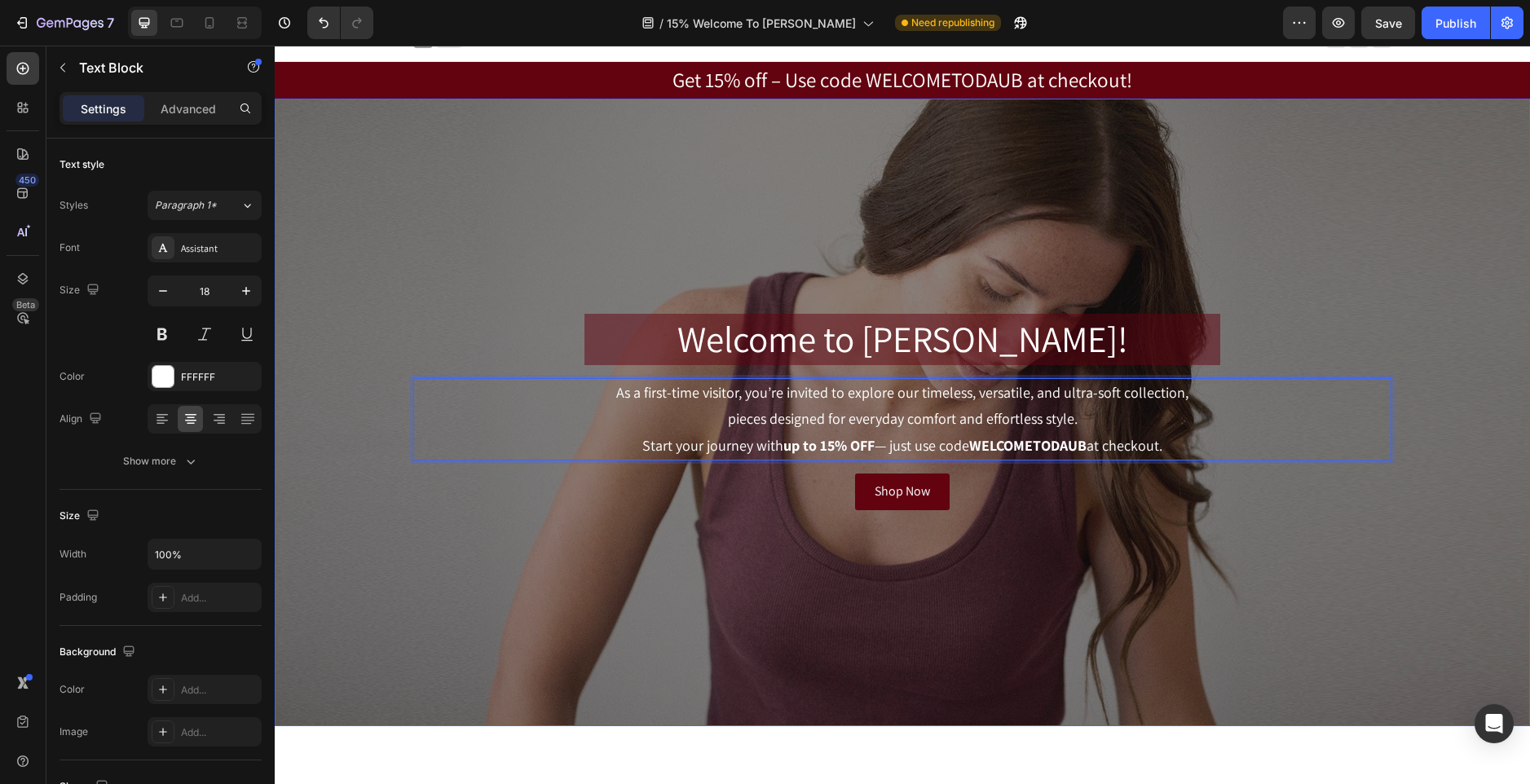
drag, startPoint x: 1172, startPoint y: 467, endPoint x: 1169, endPoint y: 495, distance: 28.2
click at [1169, 495] on div "Welcome to [PERSON_NAME]! Heading As a first-time visitor, you’re invited to ex…" at bounding box center [903, 412] width 978 height 197
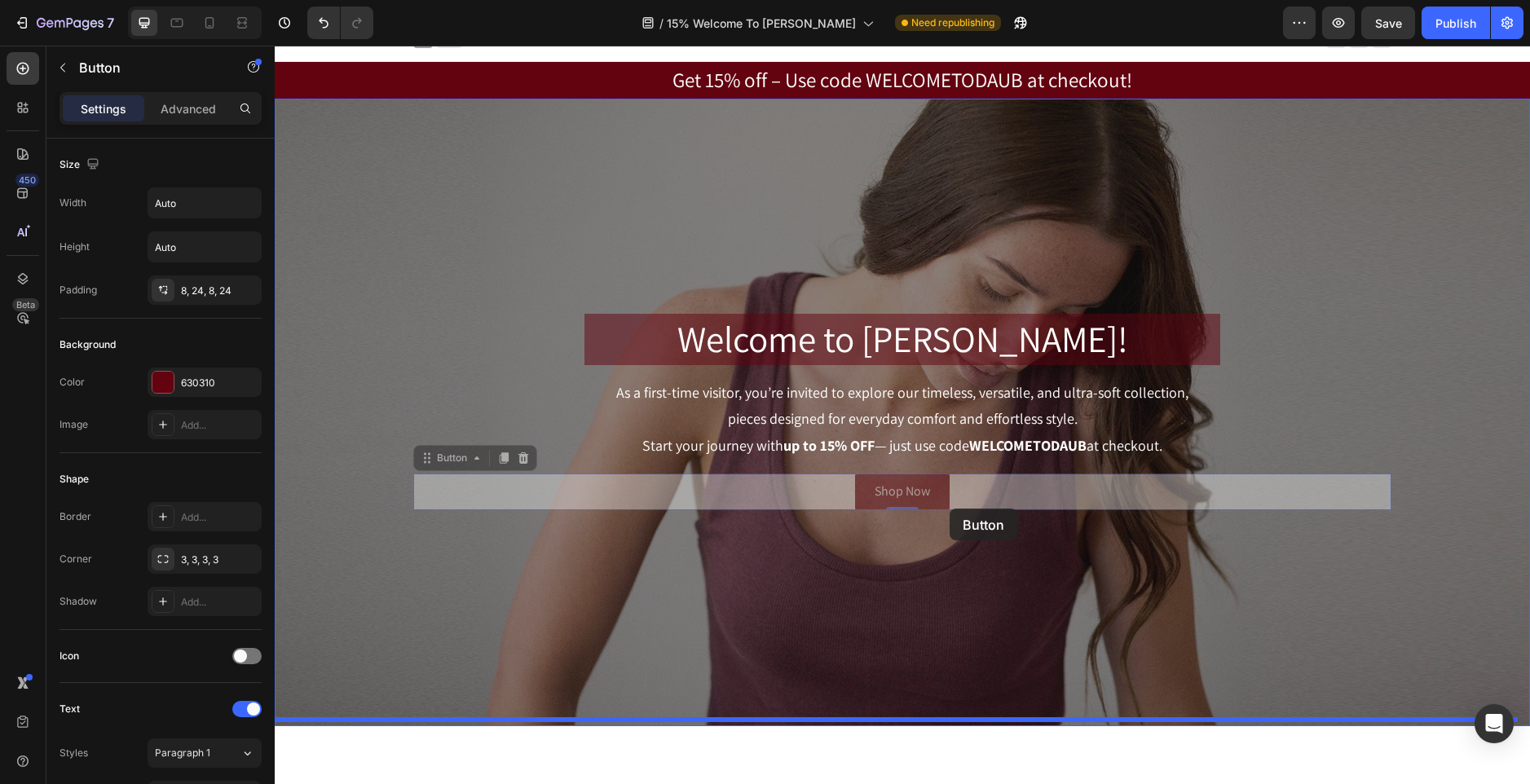
drag, startPoint x: 950, startPoint y: 488, endPoint x: 950, endPoint y: 509, distance: 21.0
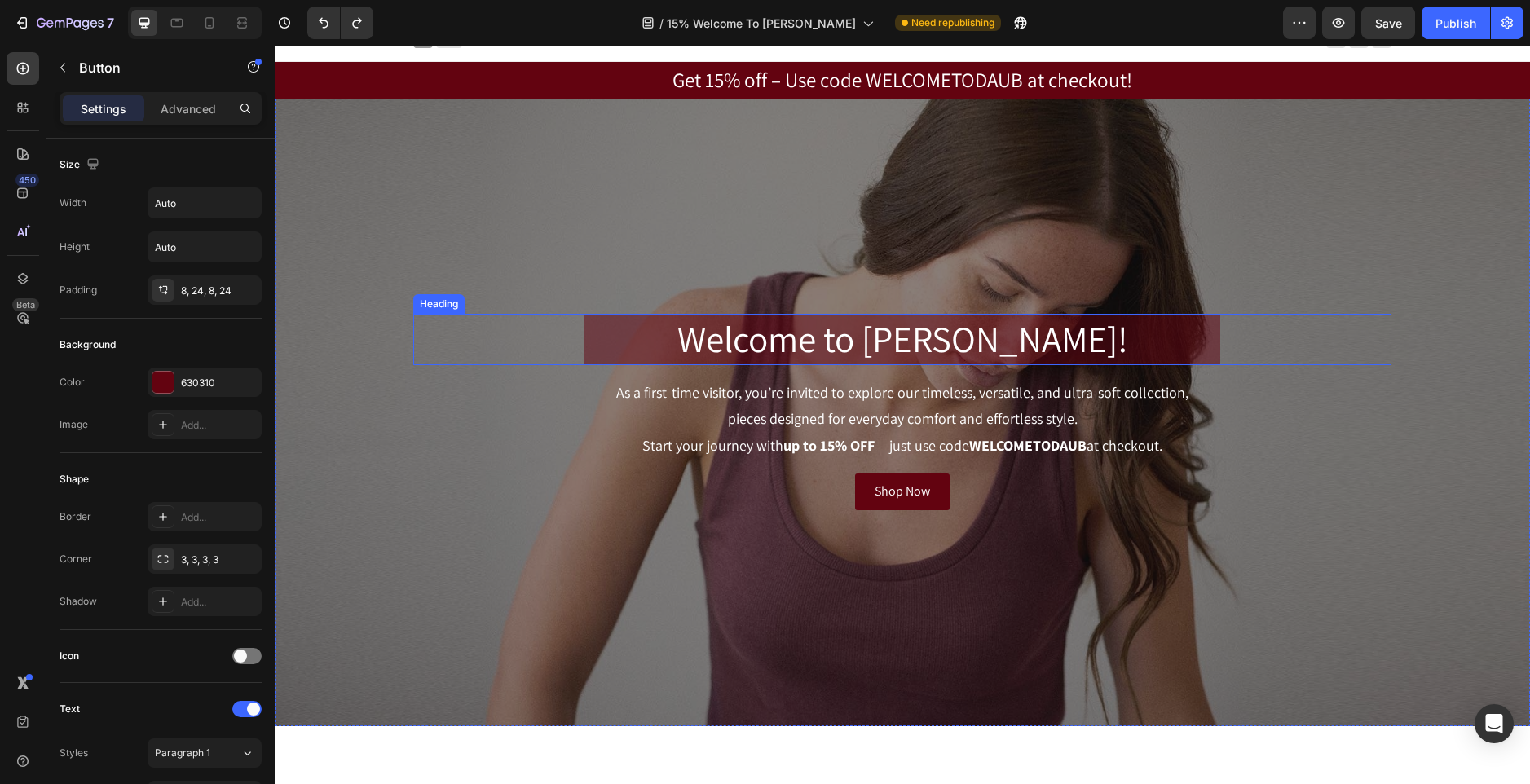
click at [1102, 348] on p "Welcome to [PERSON_NAME]!" at bounding box center [903, 339] width 633 height 48
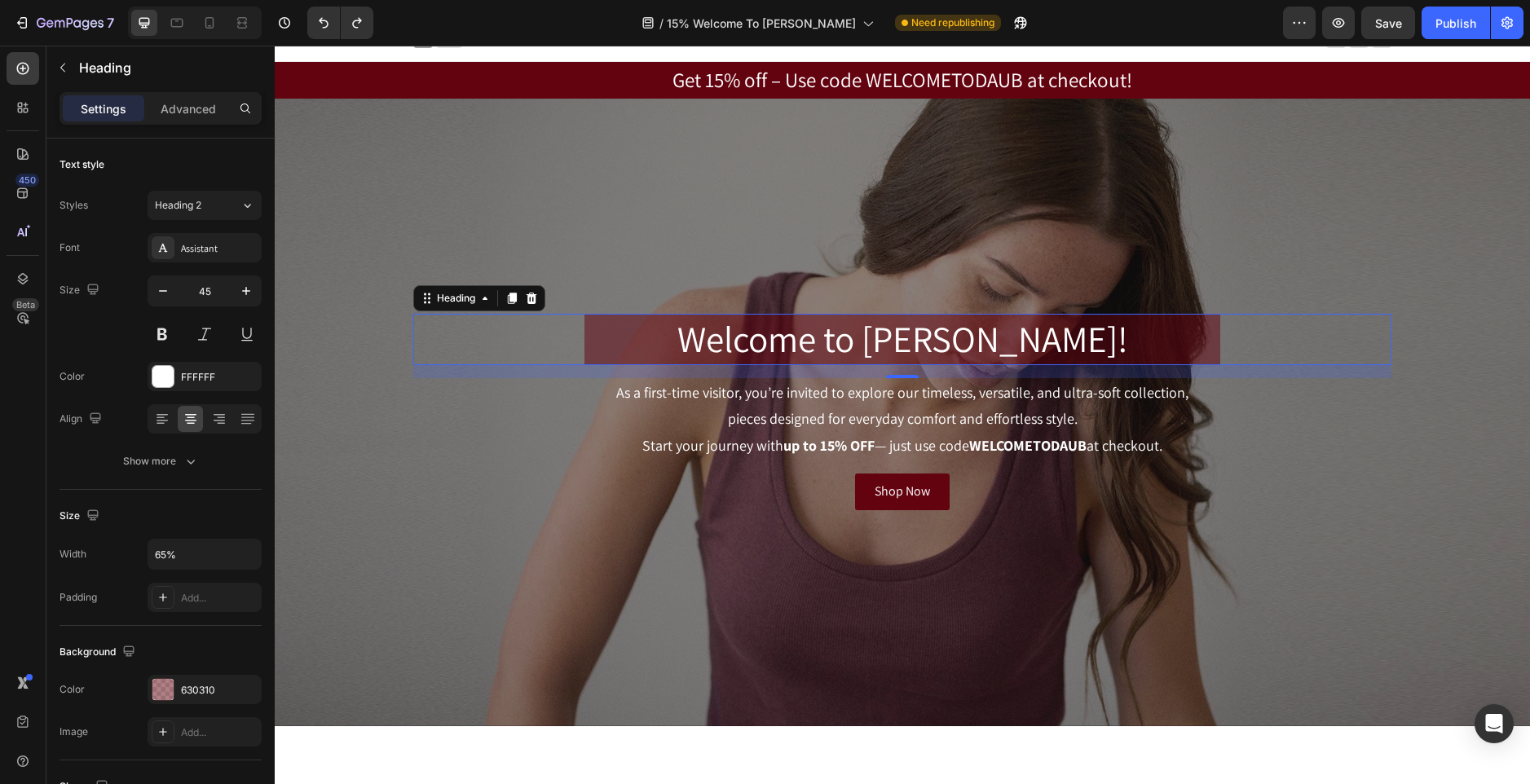
click at [184, 137] on div "Settings Advanced" at bounding box center [160, 115] width 229 height 46
click at [190, 121] on div "Settings Advanced" at bounding box center [160, 108] width 202 height 33
click at [194, 112] on p "Advanced" at bounding box center [188, 108] width 56 height 17
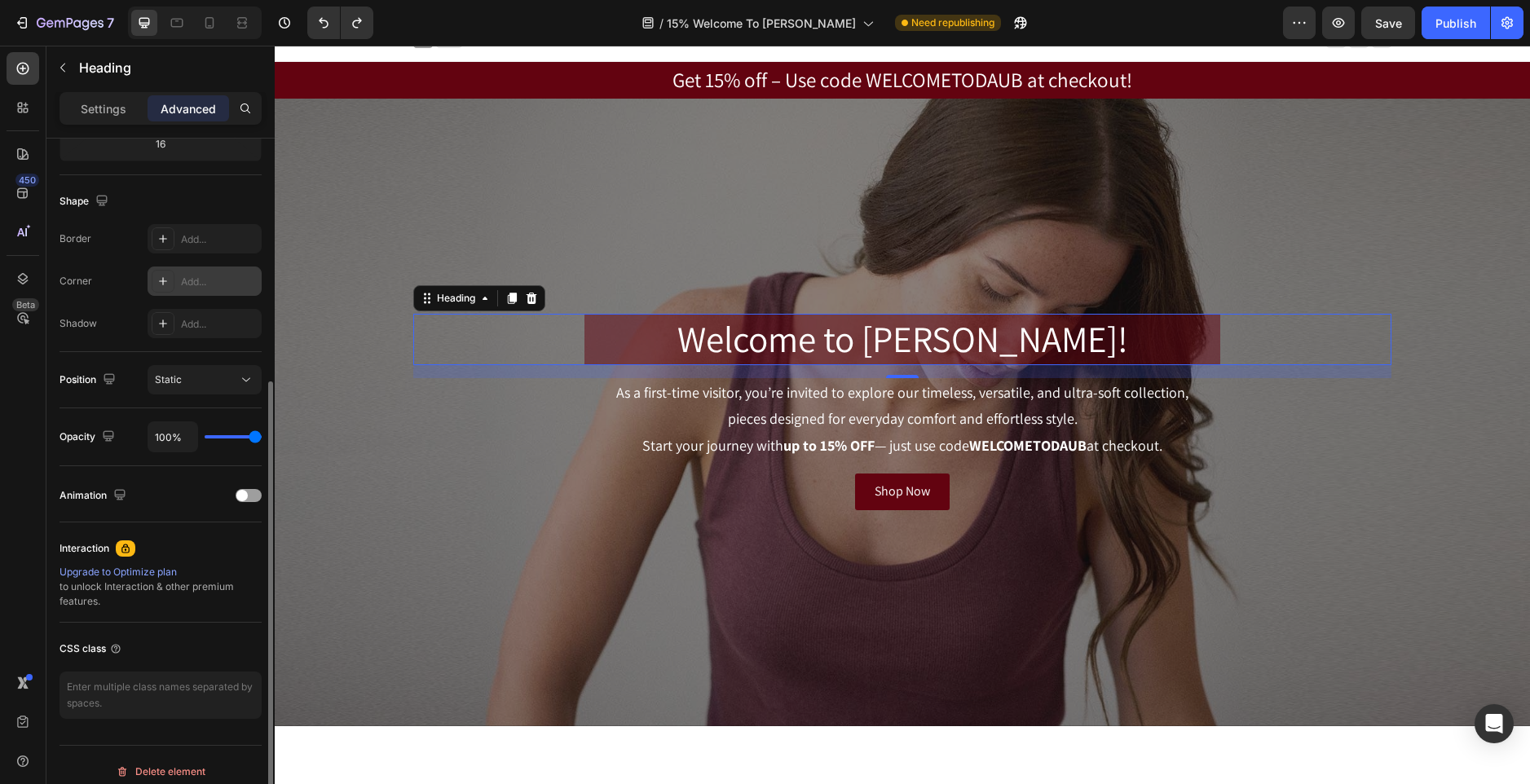
scroll to position [395, 0]
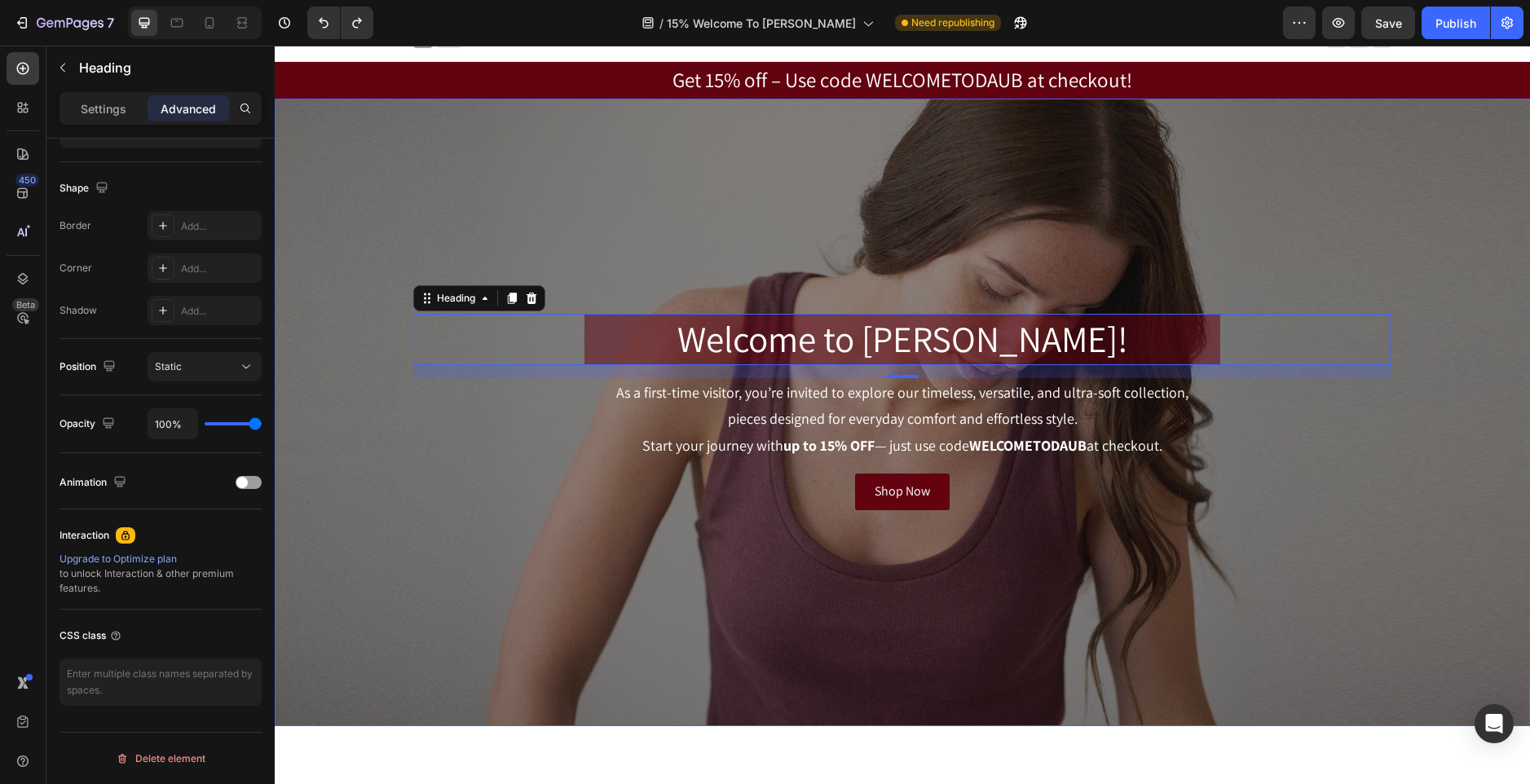
click at [1430, 176] on div "Overlay" at bounding box center [903, 412] width 1256 height 627
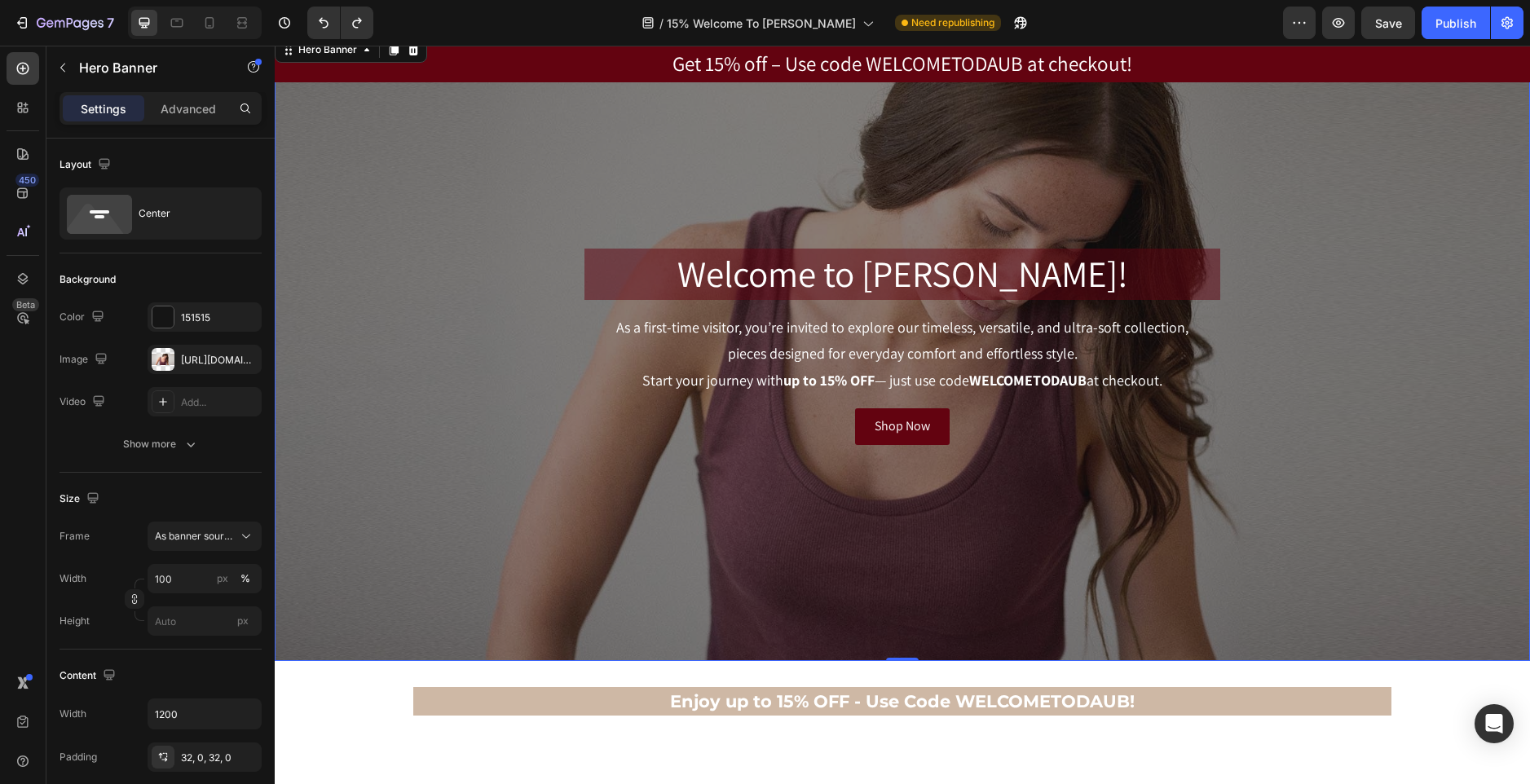
scroll to position [0, 0]
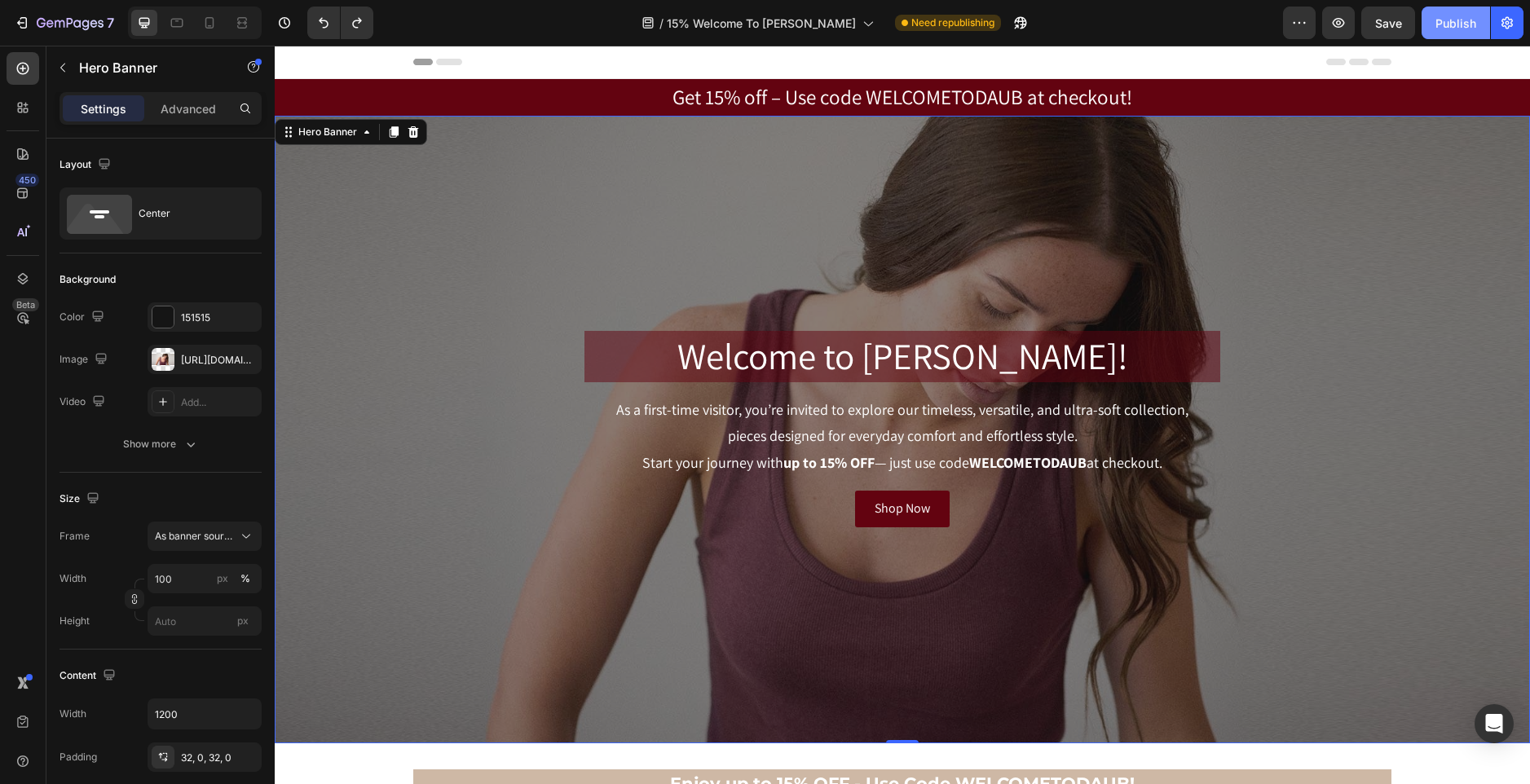
click at [1457, 23] on div "Publish" at bounding box center [1456, 23] width 41 height 17
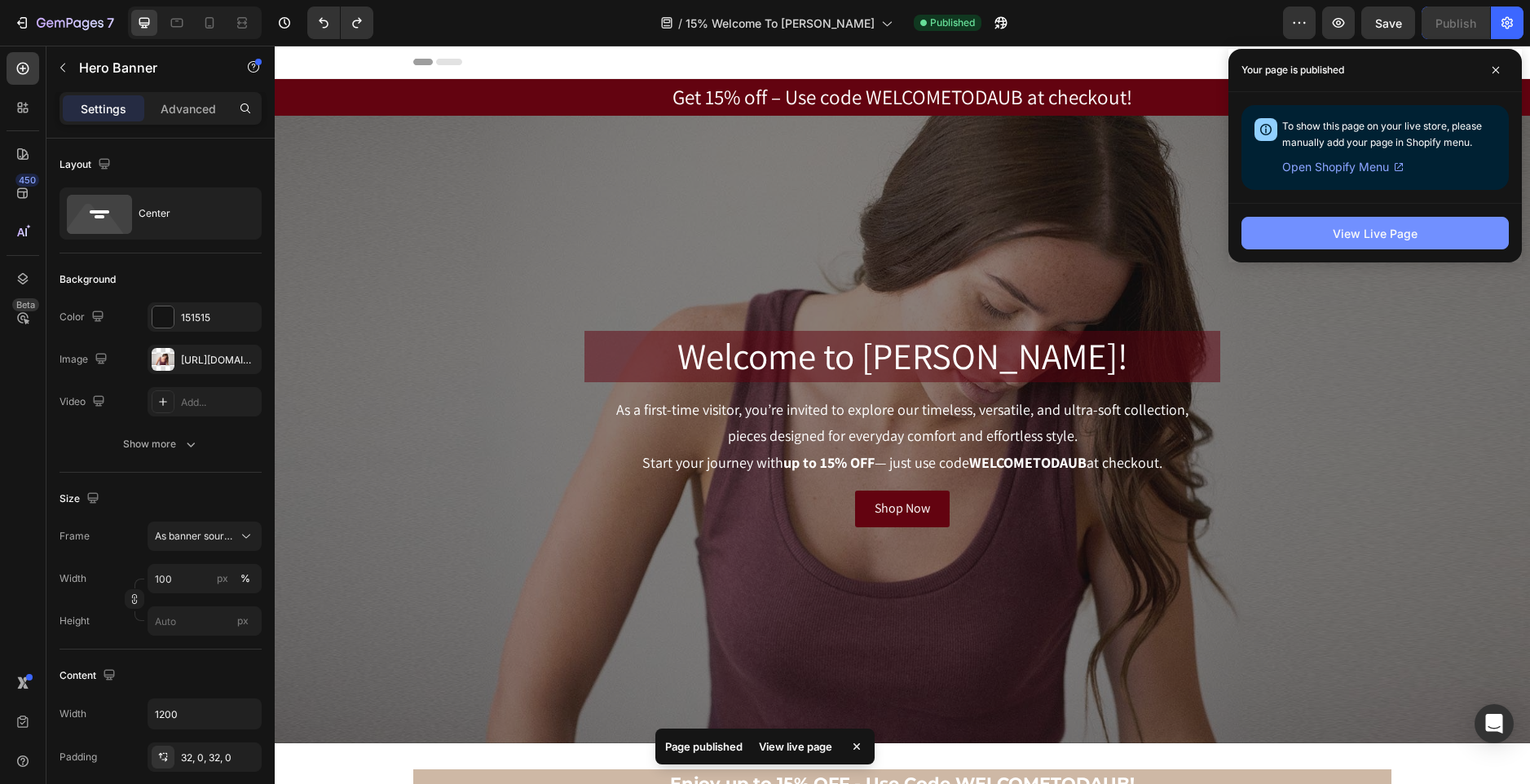
click at [1373, 231] on div "View Live Page" at bounding box center [1375, 233] width 85 height 17
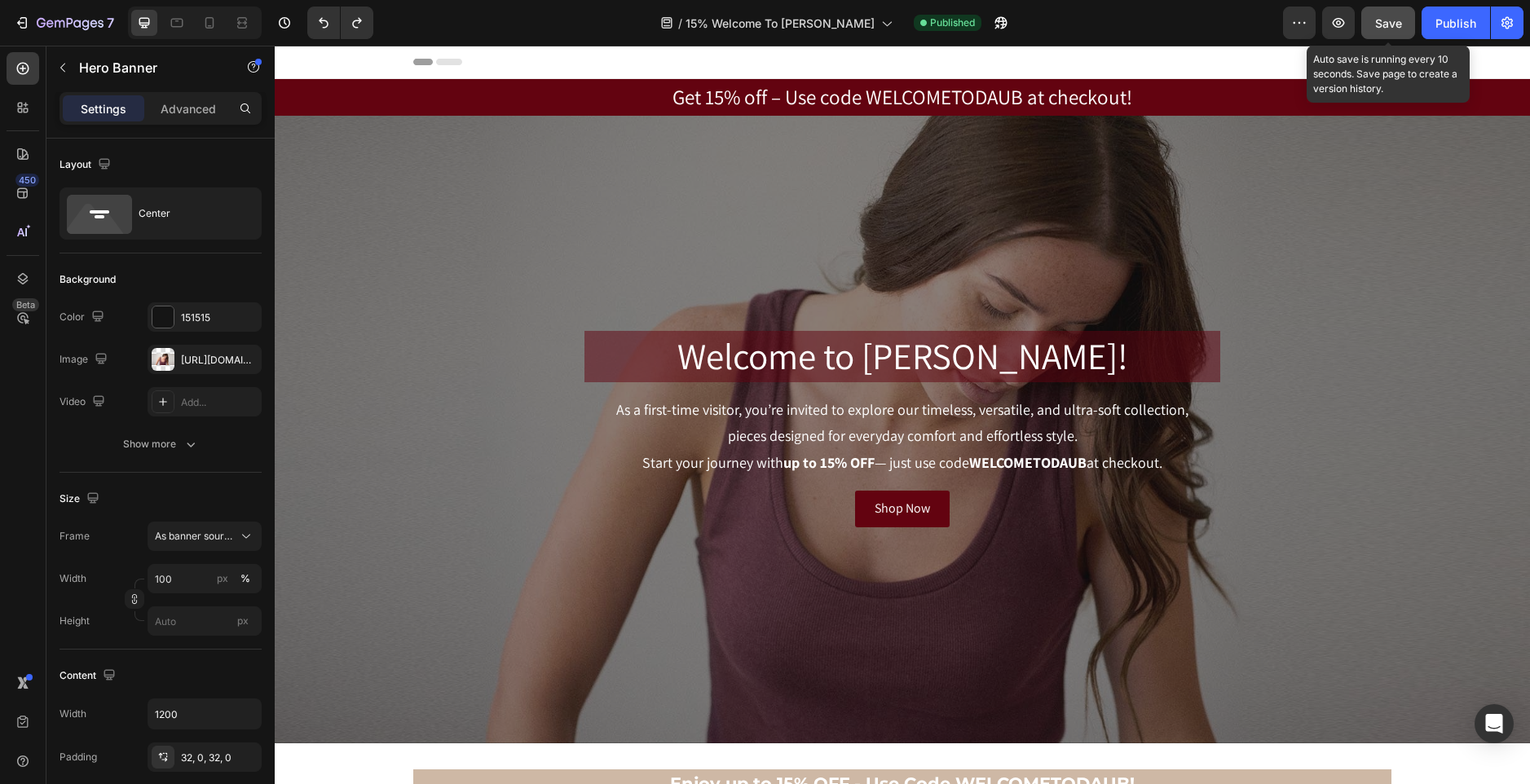
click at [1386, 27] on span "Save" at bounding box center [1389, 23] width 27 height 14
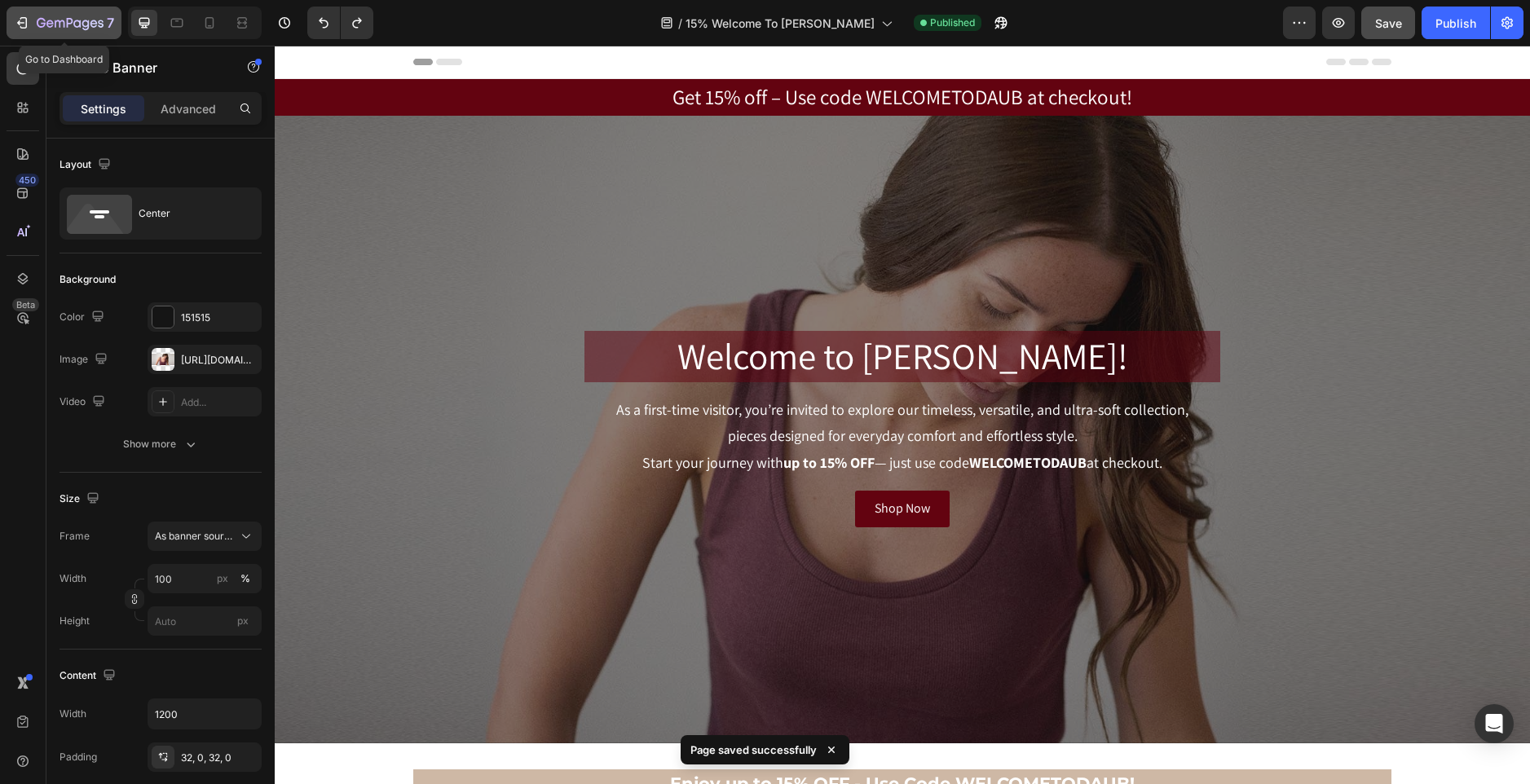
click at [41, 26] on icon "button" at bounding box center [41, 23] width 9 height 10
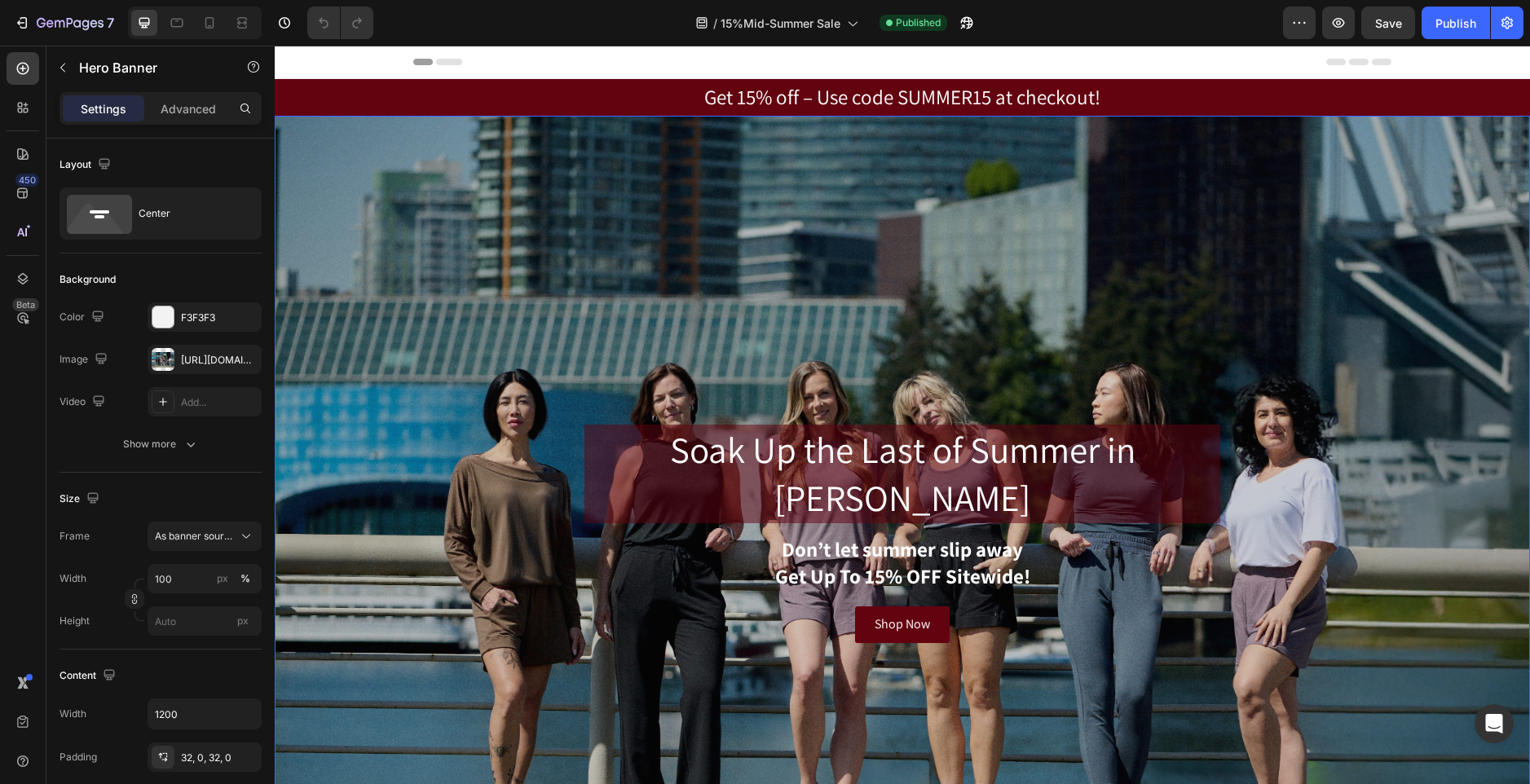
click at [1111, 280] on div "Overlay" at bounding box center [903, 534] width 1256 height 837
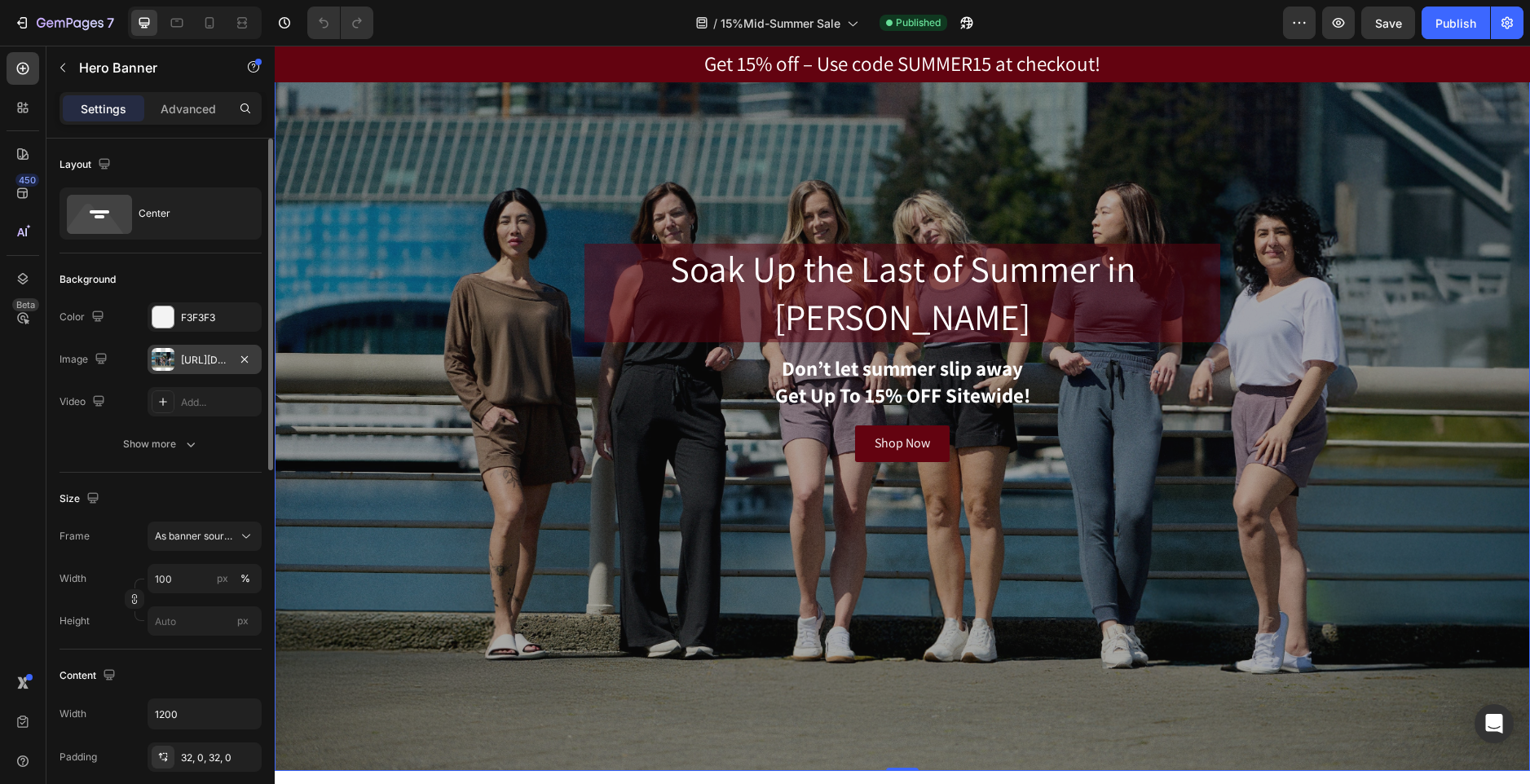
click at [191, 349] on div "[URL][DOMAIN_NAME]" at bounding box center [204, 360] width 114 height 29
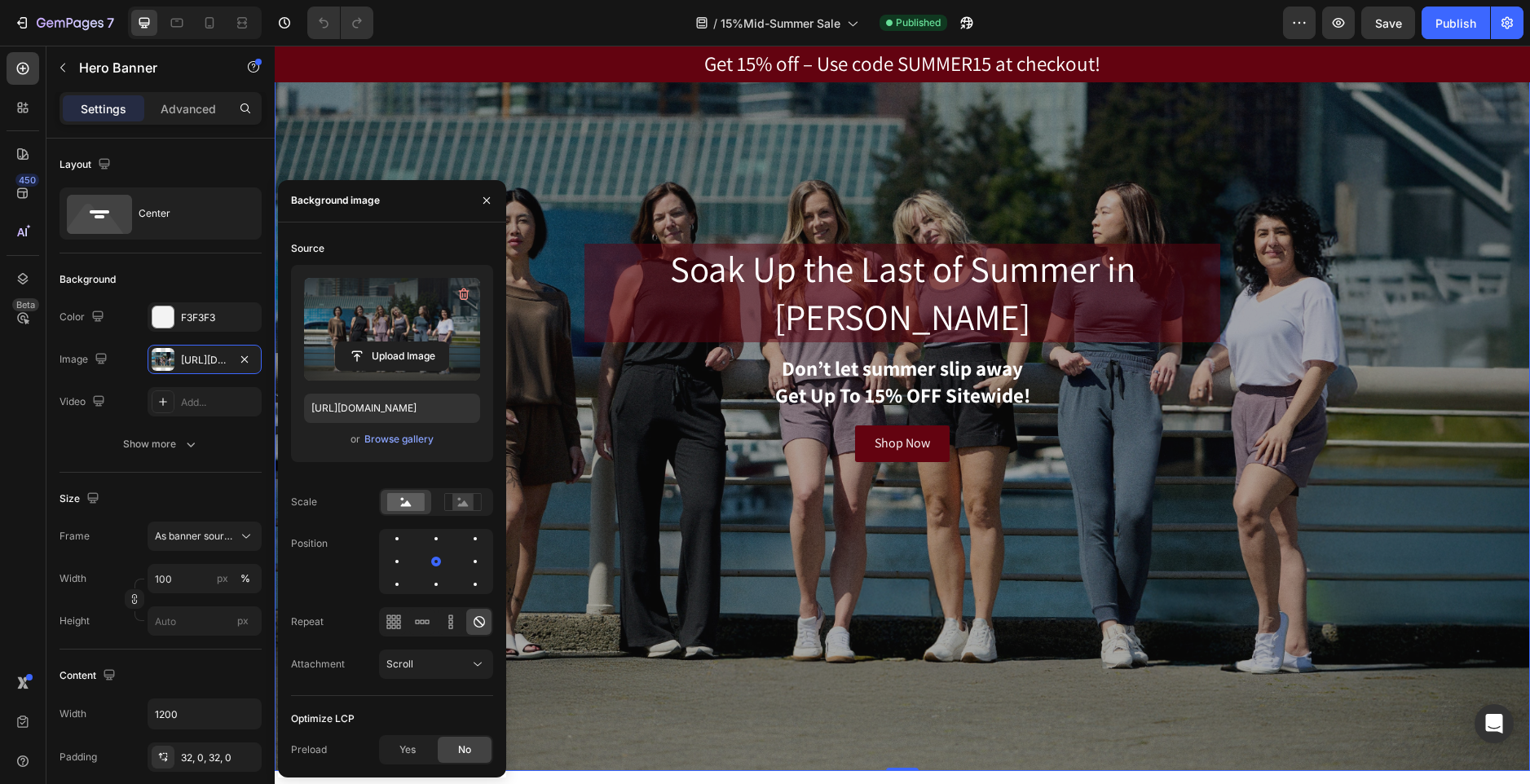
click at [372, 314] on label at bounding box center [392, 329] width 176 height 103
click at [372, 342] on input "file" at bounding box center [393, 356] width 113 height 27
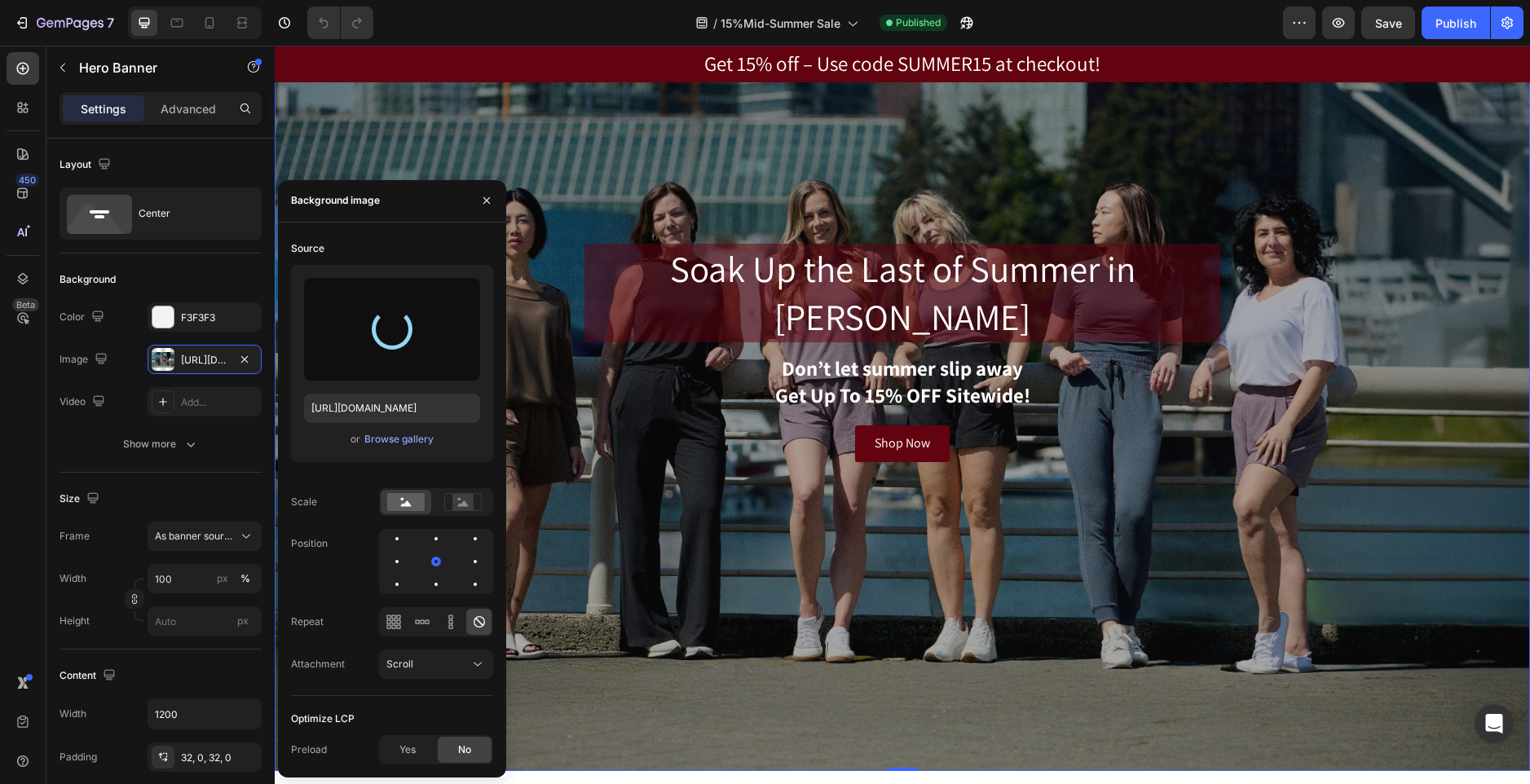
type input "[URL][DOMAIN_NAME]"
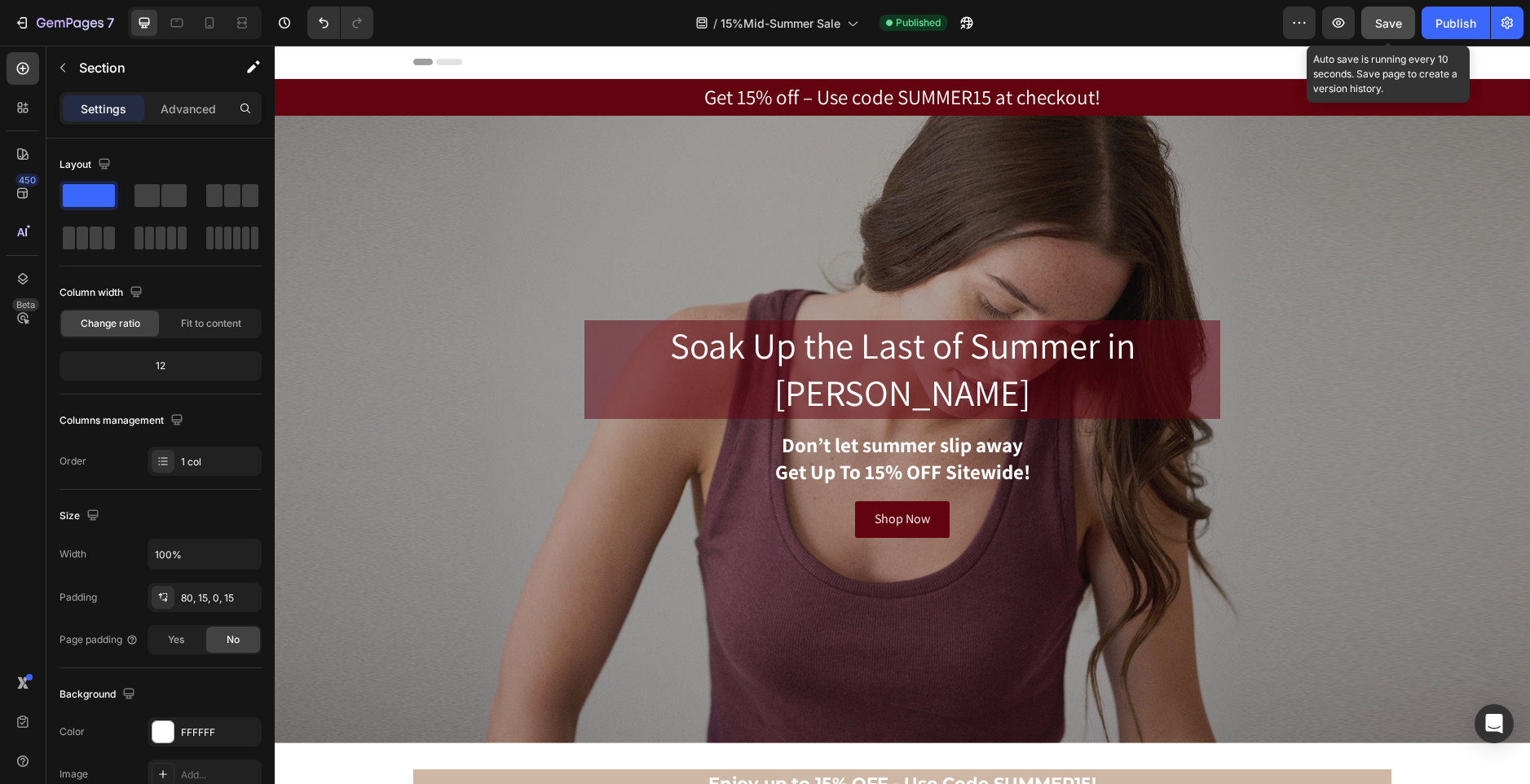
click at [1380, 23] on span "Save" at bounding box center [1389, 23] width 27 height 14
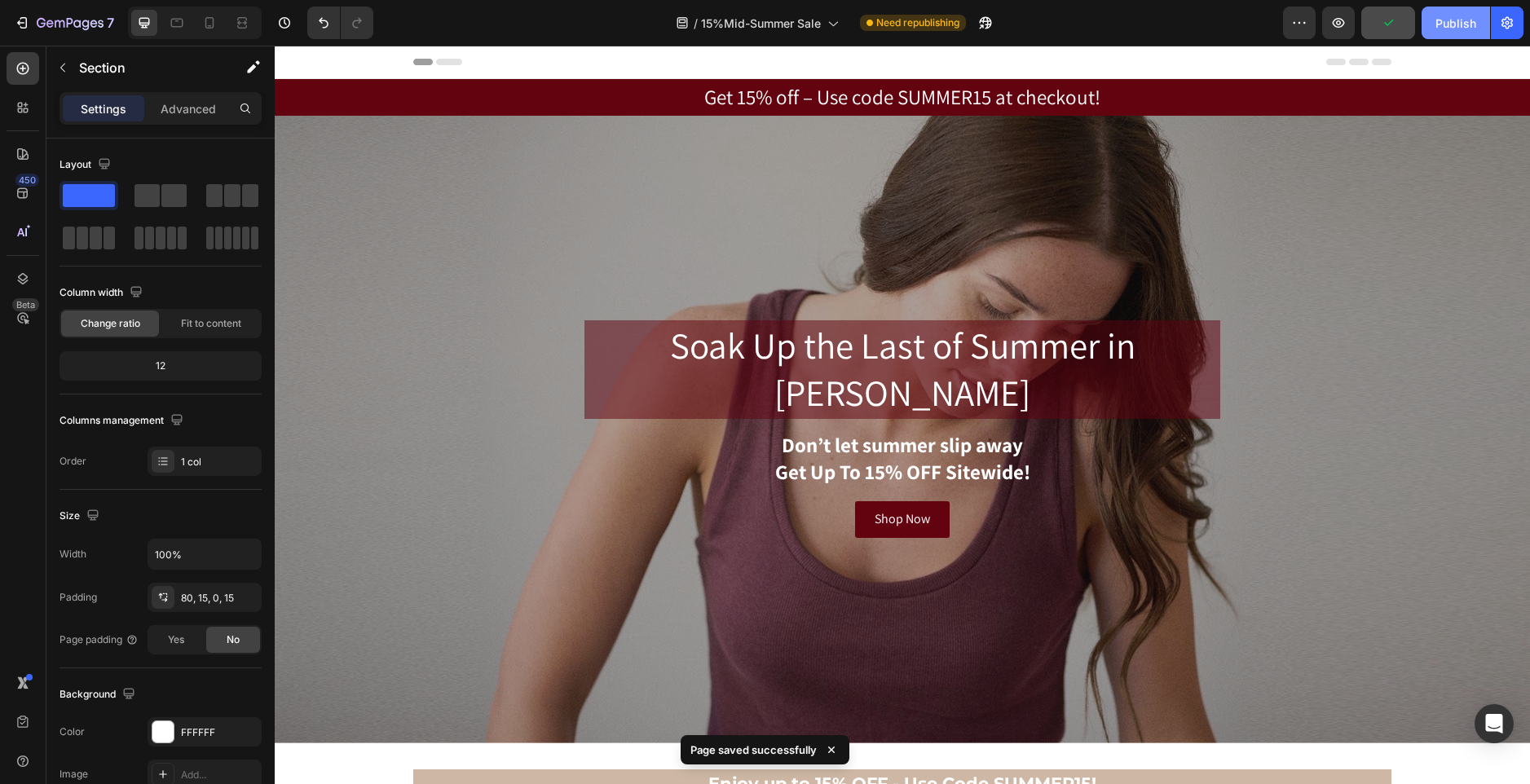
click at [1452, 23] on div "Publish" at bounding box center [1456, 23] width 41 height 17
